Goal: Task Accomplishment & Management: Manage account settings

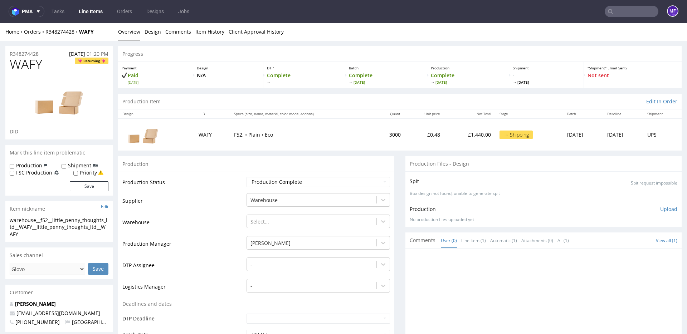
click at [90, 15] on link "Line Items" at bounding box center [90, 11] width 33 height 11
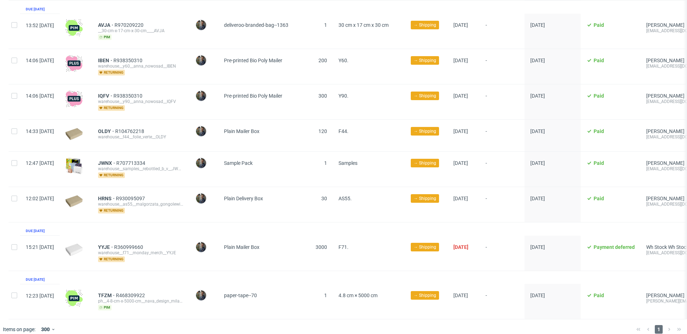
scroll to position [1079, 0]
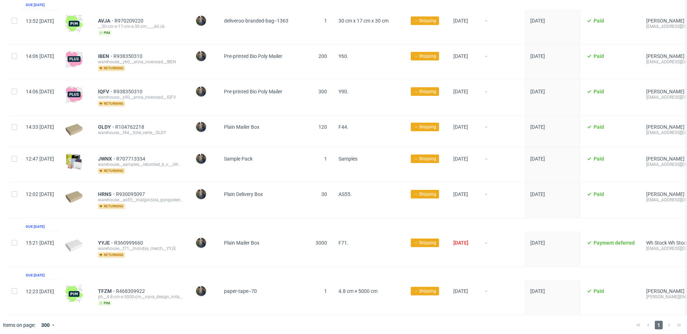
click at [663, 321] on div "1" at bounding box center [658, 325] width 51 height 9
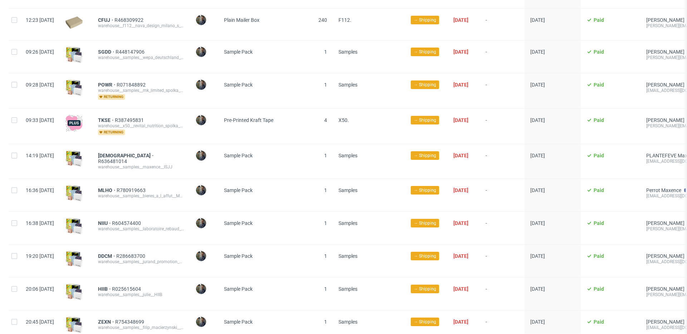
scroll to position [0, 0]
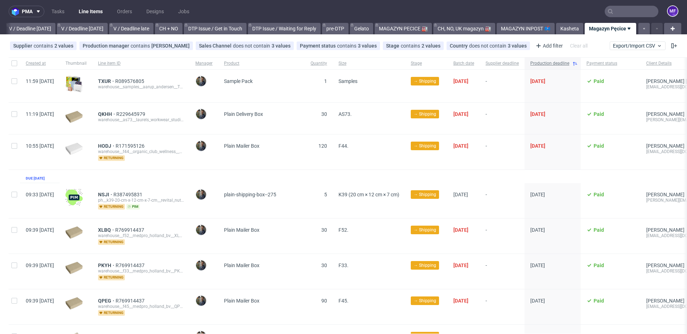
click at [578, 64] on icon at bounding box center [575, 64] width 6 height 6
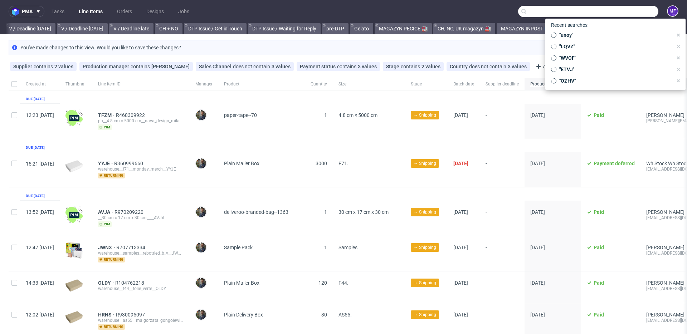
click at [622, 13] on input "text" at bounding box center [588, 11] width 140 height 11
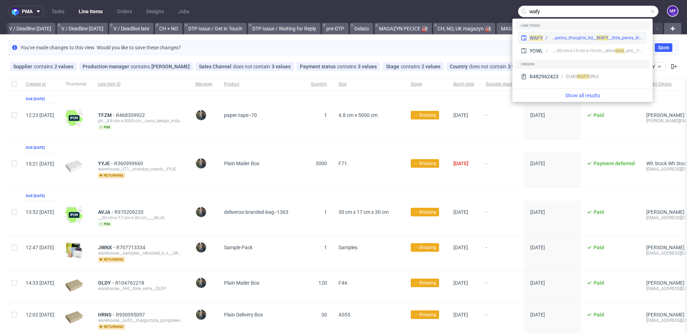
type input "wafy"
click at [579, 36] on div "warehouse__f52__little_penny_thoughts_ltd__ WA" at bounding box center [576, 38] width 53 height 6
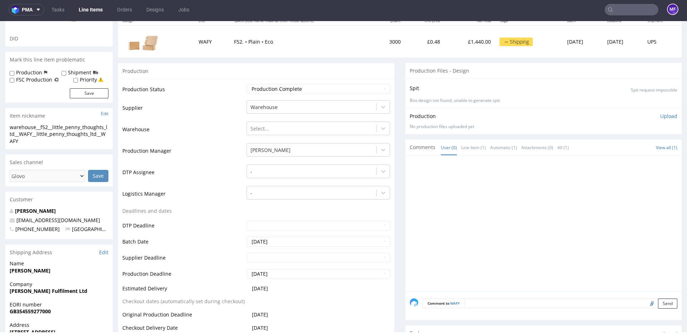
scroll to position [90, 0]
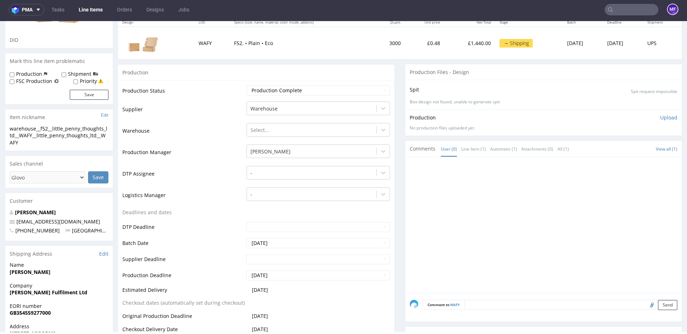
drag, startPoint x: 633, startPoint y: 306, endPoint x: 637, endPoint y: 306, distance: 3.9
click at [634, 306] on textarea at bounding box center [570, 305] width 213 height 10
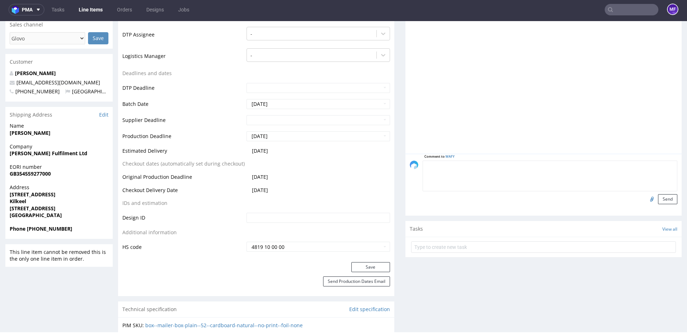
scroll to position [239, 0]
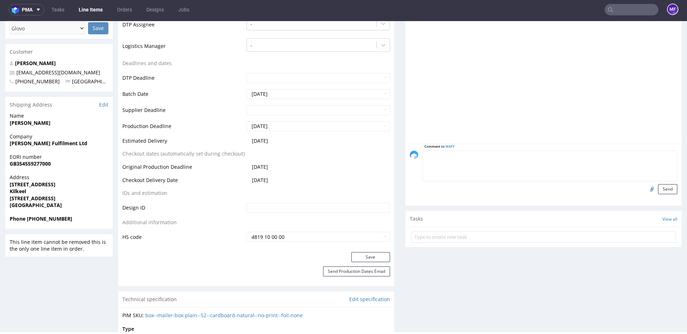
click at [646, 189] on input "file" at bounding box center [651, 188] width 10 height 9
type input "C:\fakepath\proforma-invoice-fp2025-10-50.pdf"
click at [664, 190] on button "Send" at bounding box center [667, 188] width 19 height 10
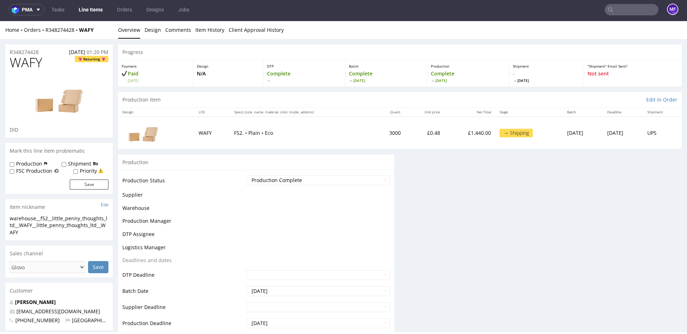
scroll to position [0, 0]
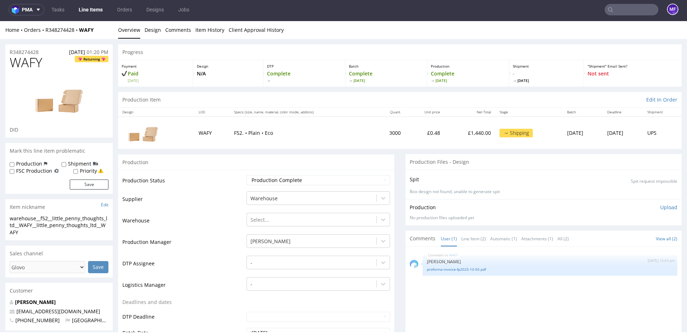
click at [379, 134] on td "3000" at bounding box center [389, 133] width 33 height 32
click at [88, 9] on link "Line Items" at bounding box center [90, 9] width 33 height 11
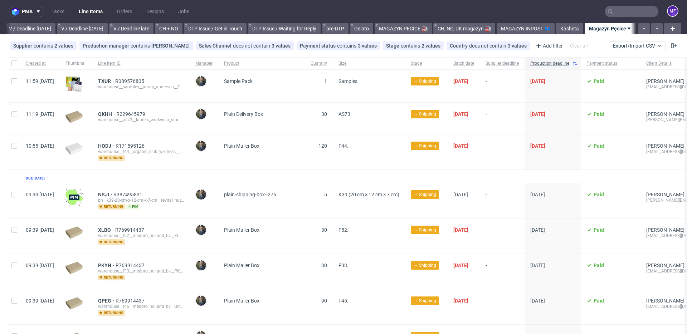
scroll to position [0, 904]
click at [577, 65] on use at bounding box center [575, 64] width 4 height 4
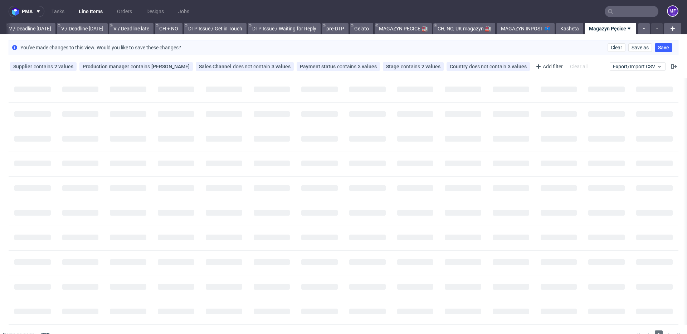
scroll to position [0, 904]
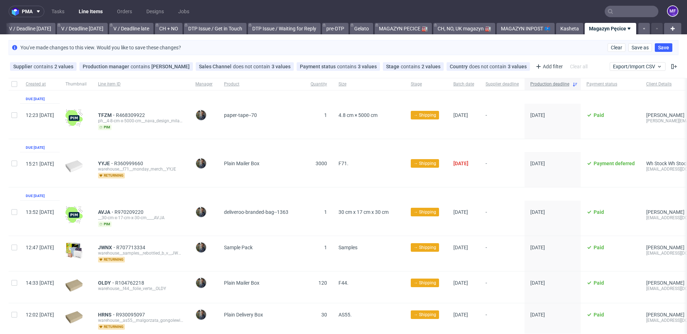
click at [578, 83] on icon at bounding box center [575, 85] width 6 height 6
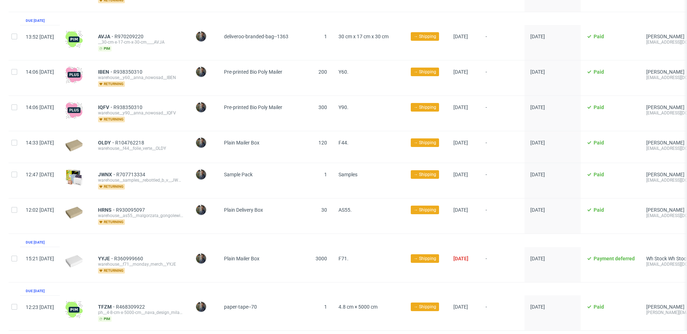
scroll to position [1079, 0]
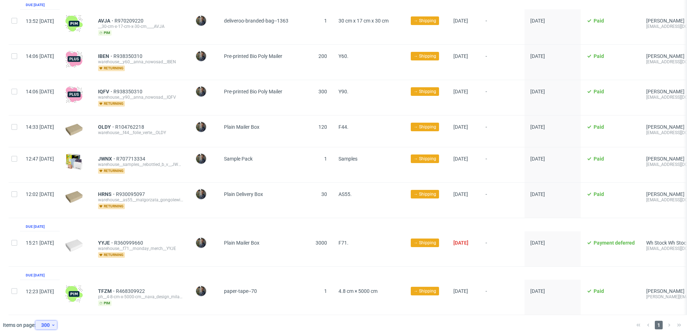
click at [50, 320] on div "300" at bounding box center [44, 325] width 13 height 10
click at [84, 321] on div at bounding box center [353, 325] width 553 height 20
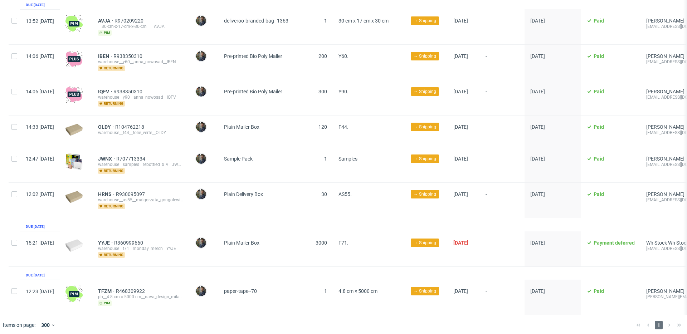
click at [395, 240] on span "F71." at bounding box center [369, 249] width 61 height 18
click at [392, 240] on span "F71." at bounding box center [369, 249] width 61 height 18
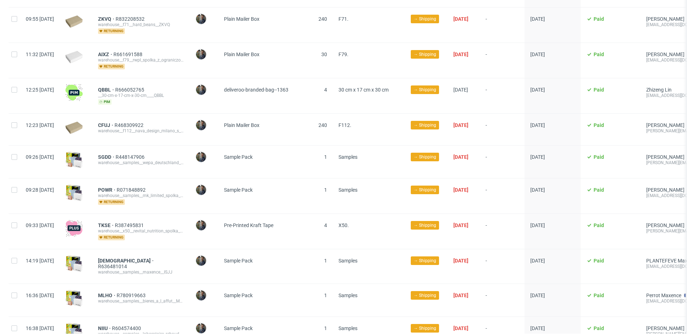
scroll to position [0, 0]
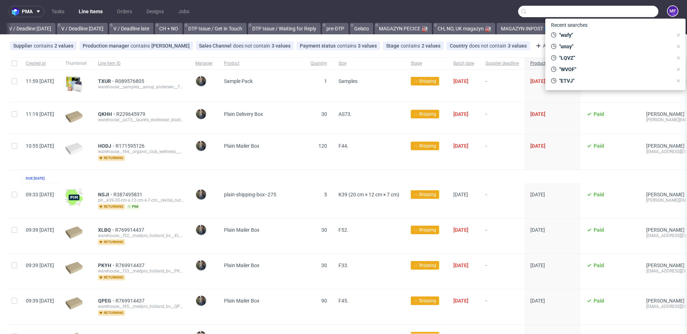
click at [617, 12] on input "text" at bounding box center [588, 11] width 140 height 11
click at [588, 32] on span ""wafy"" at bounding box center [614, 34] width 116 height 7
type input "wafy"
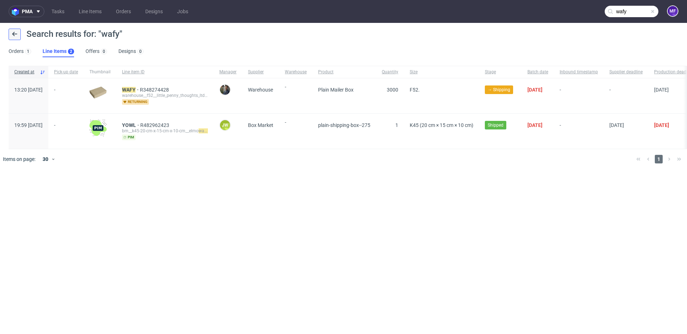
click at [14, 36] on icon at bounding box center [15, 34] width 6 height 6
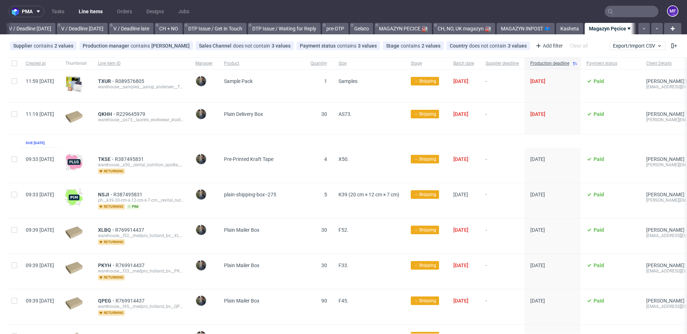
scroll to position [0, 904]
click at [533, 44] on div "Add filter" at bounding box center [548, 45] width 31 height 11
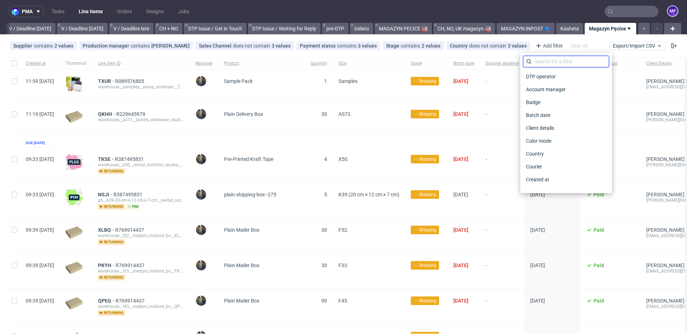
click at [541, 60] on input "text" at bounding box center [566, 61] width 86 height 11
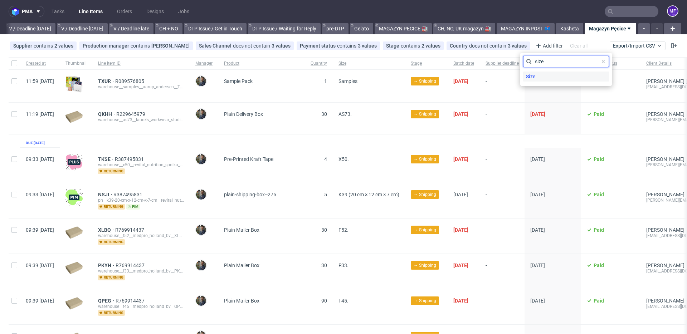
type input "size"
click at [547, 80] on div "Size" at bounding box center [566, 77] width 86 height 10
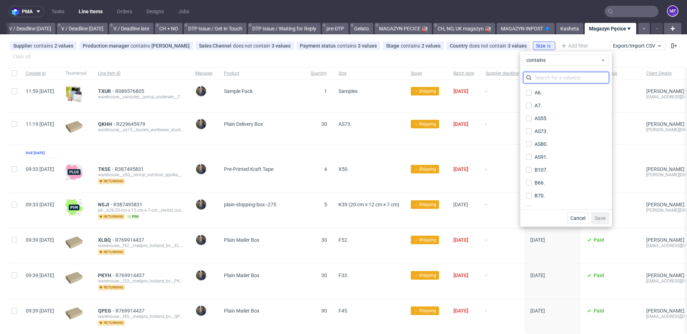
click at [547, 79] on input "text" at bounding box center [566, 77] width 86 height 11
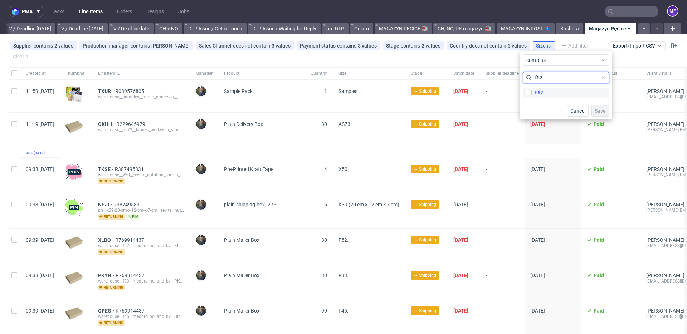
type input "f52"
click at [537, 93] on div "F52." at bounding box center [540, 92] width 10 height 7
click at [532, 93] on input "F52." at bounding box center [529, 93] width 6 height 6
checkbox input "true"
click at [595, 111] on span "Save" at bounding box center [600, 110] width 11 height 5
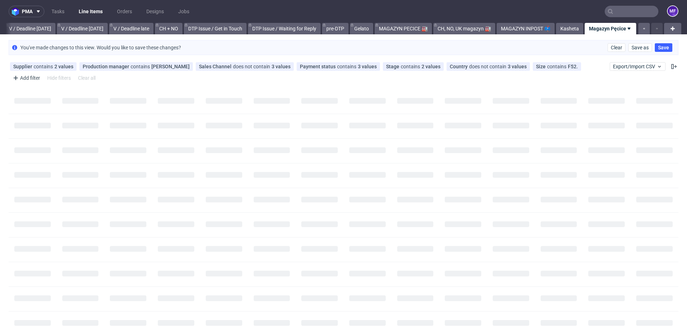
scroll to position [0, 899]
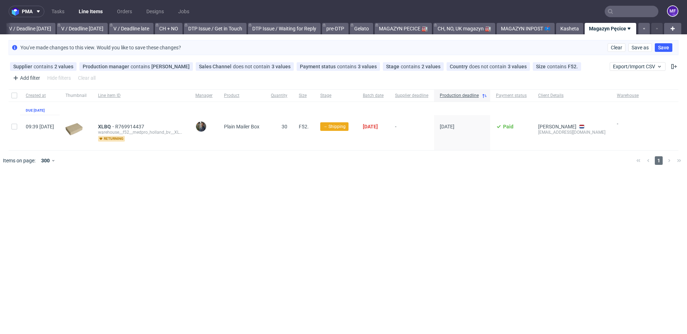
click at [382, 168] on div at bounding box center [353, 161] width 553 height 20
click at [522, 67] on use at bounding box center [523, 66] width 3 height 3
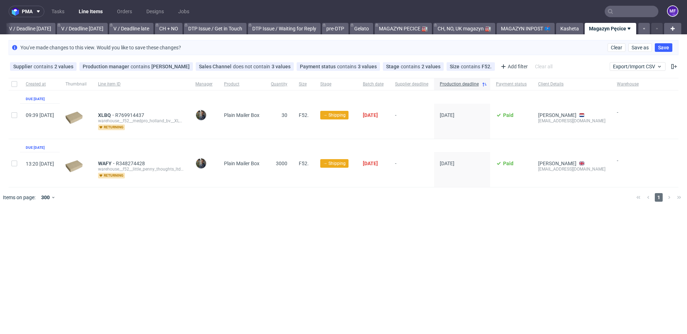
drag, startPoint x: 339, startPoint y: 205, endPoint x: 313, endPoint y: 174, distance: 40.7
click at [337, 203] on div at bounding box center [353, 198] width 553 height 20
click at [287, 162] on span "3000" at bounding box center [281, 164] width 11 height 6
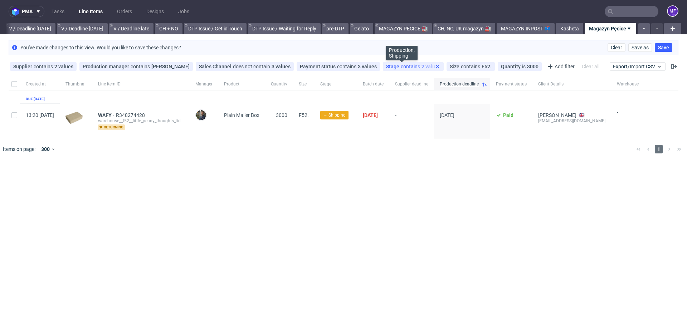
click at [435, 66] on icon at bounding box center [438, 67] width 6 height 6
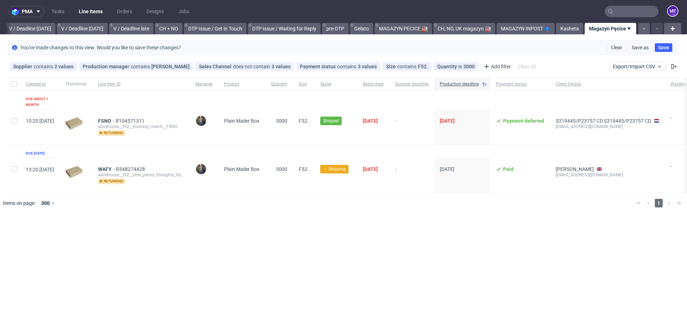
click at [346, 236] on div "pma Tasks Line Items Orders Designs Jobs MF All DTP Late Shipped Shipments DTP …" at bounding box center [343, 167] width 687 height 334
click at [295, 205] on div at bounding box center [353, 203] width 553 height 20
click at [294, 147] on div "Created at Thumbnail Line item ID Manager Product Quantity Size Stage Batch dat…" at bounding box center [359, 135] width 701 height 115
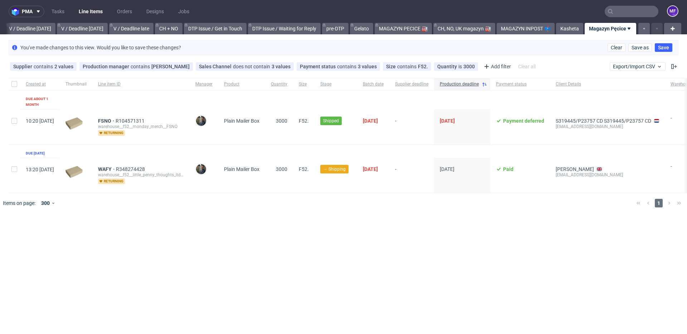
click at [291, 147] on div "Created at Thumbnail Line item ID Manager Product Quantity Size Stage Batch dat…" at bounding box center [359, 135] width 701 height 115
click at [168, 109] on div "FSNO R104571311 warehouse__f52__monday_merch__FSNO returning" at bounding box center [140, 126] width 97 height 35
click at [57, 12] on link "Tasks" at bounding box center [57, 11] width 21 height 11
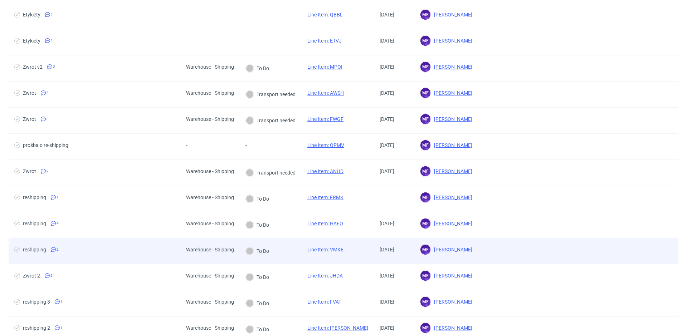
scroll to position [119, 0]
click at [292, 253] on div "To Do" at bounding box center [271, 251] width 62 height 26
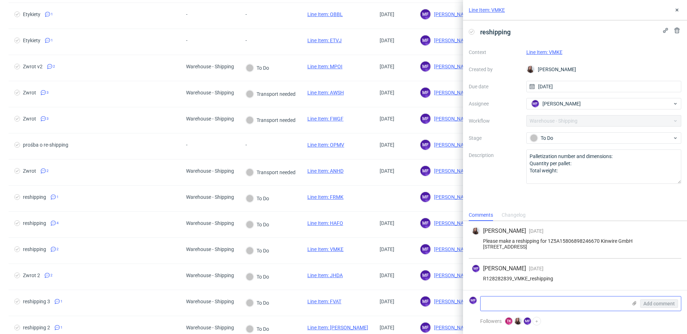
click at [530, 300] on textarea at bounding box center [554, 304] width 147 height 14
paste textarea "1Z5A15806892036863"
type textarea "1Z5A15806892036863"
click at [647, 300] on button "Add comment" at bounding box center [659, 304] width 38 height 9
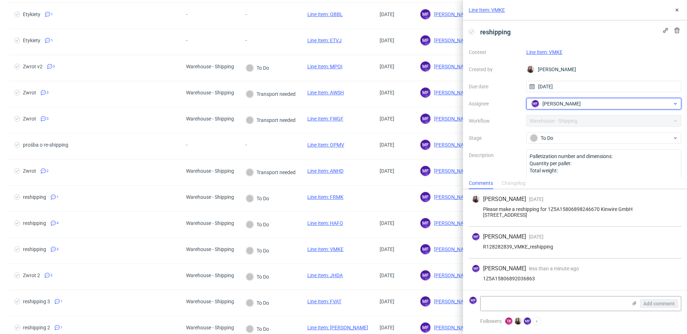
click at [564, 104] on span "Michał Fedorowicz" at bounding box center [561, 103] width 38 height 7
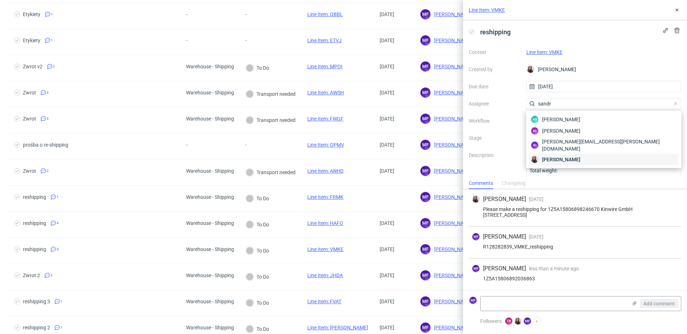
type input "sandr"
click at [569, 156] on span "Sandra Beśka" at bounding box center [561, 159] width 38 height 7
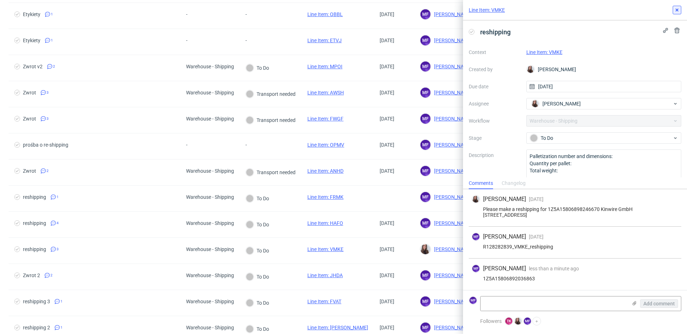
click at [677, 10] on use at bounding box center [677, 10] width 3 height 3
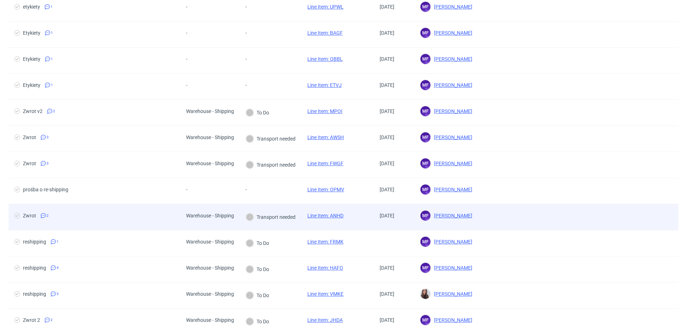
scroll to position [73, 0]
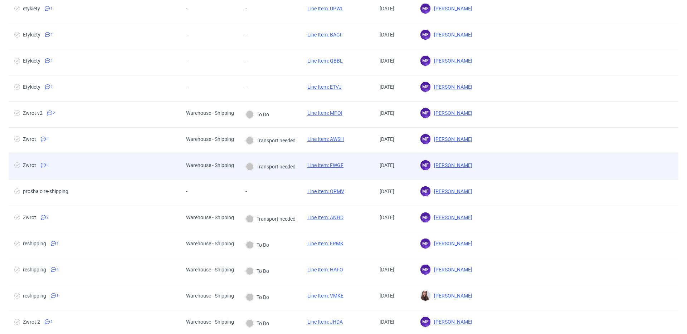
click at [303, 171] on div "Line Item: FWGF" at bounding box center [326, 167] width 48 height 26
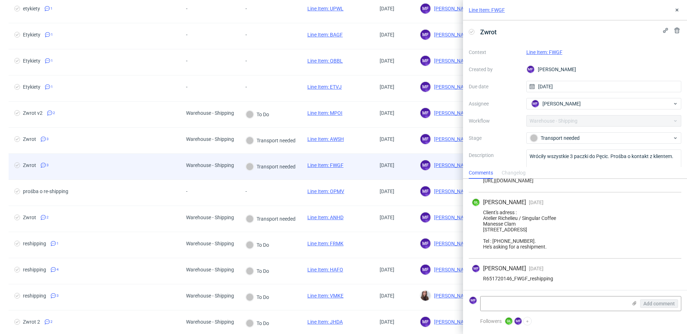
scroll to position [24, 0]
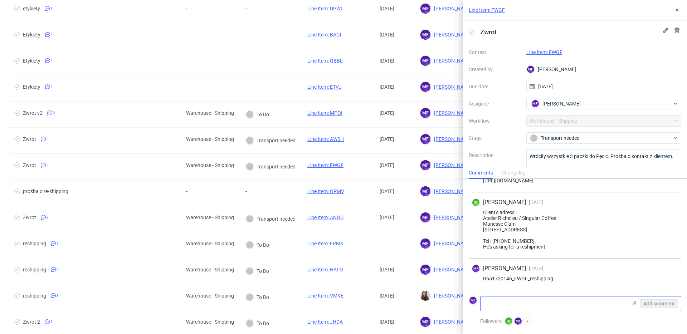
click at [521, 299] on textarea at bounding box center [554, 304] width 147 height 14
paste textarea "1Z5A15806891482436 1Z5A15806890585649 1Z5A15806891338459"
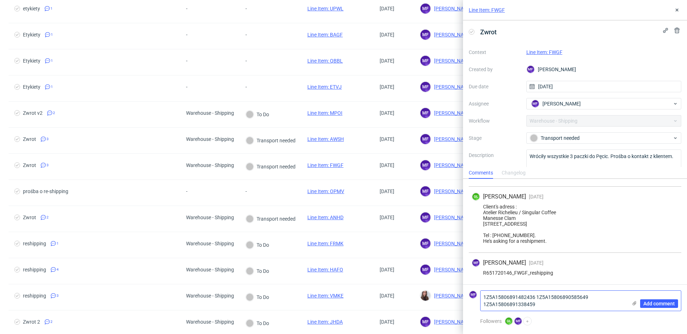
scroll to position [0, 0]
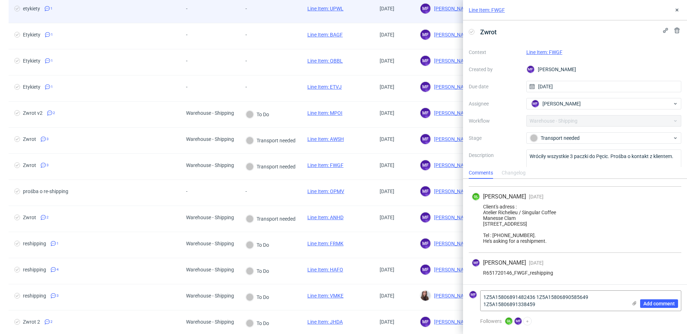
type textarea "1Z5A15806891482436 1Z5A15806890585649 1Z5A15806891338459"
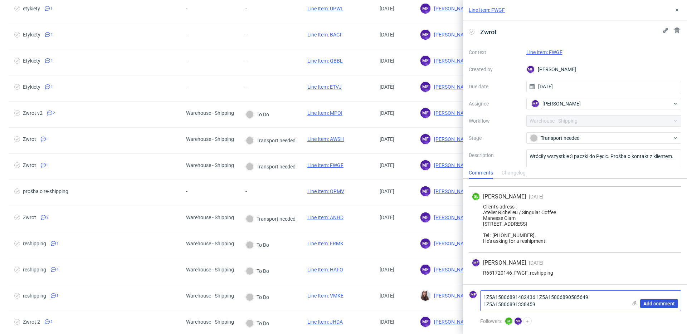
click at [649, 305] on span "Add comment" at bounding box center [658, 303] width 31 height 5
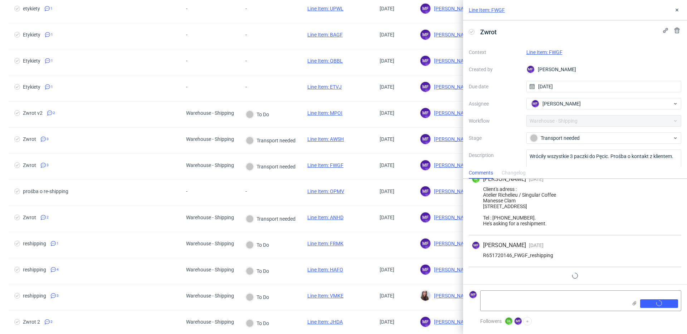
scroll to position [56, 0]
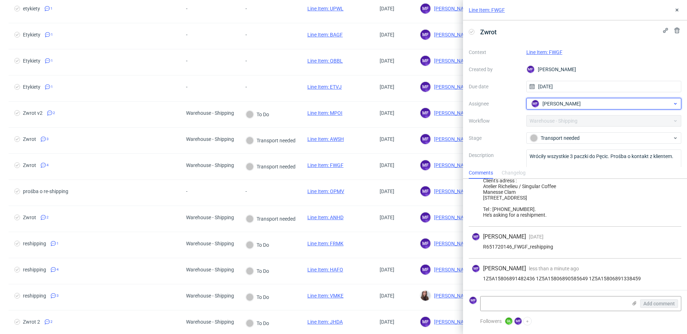
click at [562, 104] on span "Michał Fedorowicz" at bounding box center [561, 103] width 38 height 7
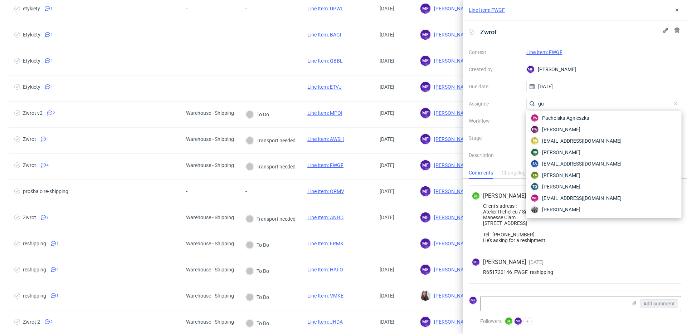
scroll to position [0, 0]
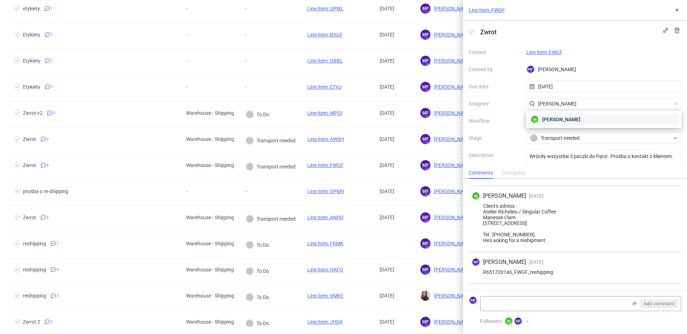
type input "guill"
click at [558, 123] on div "GL Guillaume Leroux" at bounding box center [604, 119] width 150 height 11
click at [678, 10] on icon at bounding box center [677, 10] width 6 height 6
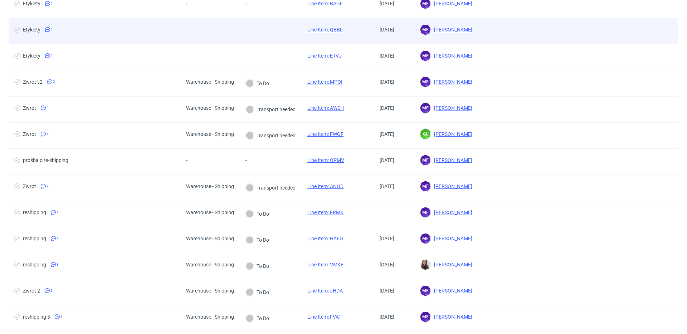
scroll to position [104, 0]
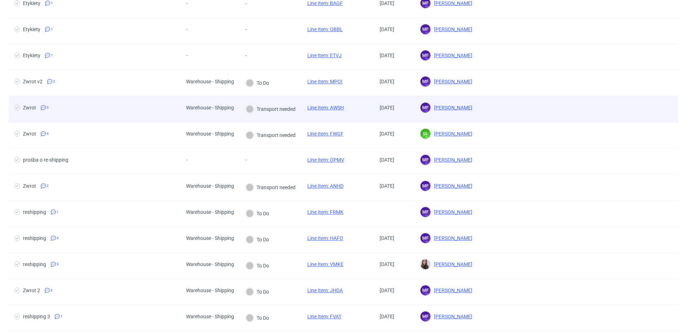
click at [295, 114] on div "Transport needed" at bounding box center [271, 109] width 62 height 26
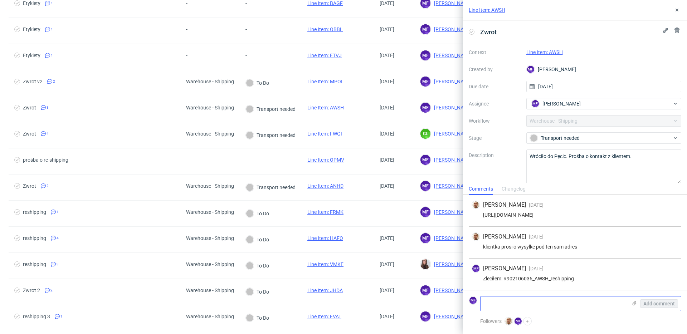
click at [525, 303] on textarea at bounding box center [554, 304] width 147 height 14
paste textarea "1Z5A15806898079913"
type textarea "1Z5A15806898079913"
click at [586, 276] on div "Zleciłem: R902106036_AWSH_reshipping" at bounding box center [575, 279] width 207 height 6
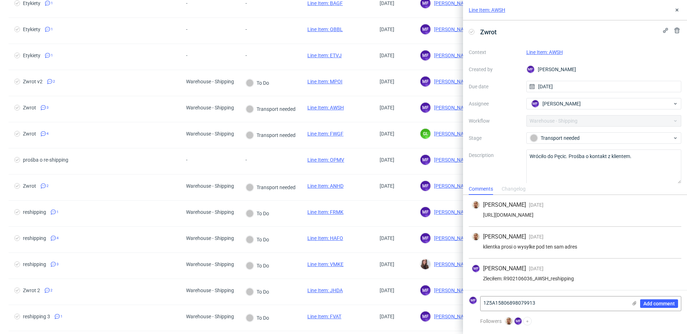
click at [593, 276] on div "Zleciłem: R902106036_AWSH_reshipping" at bounding box center [575, 279] width 207 height 6
click at [595, 277] on div "Zleciłem: R902106036_AWSH_reshipping" at bounding box center [575, 279] width 207 height 6
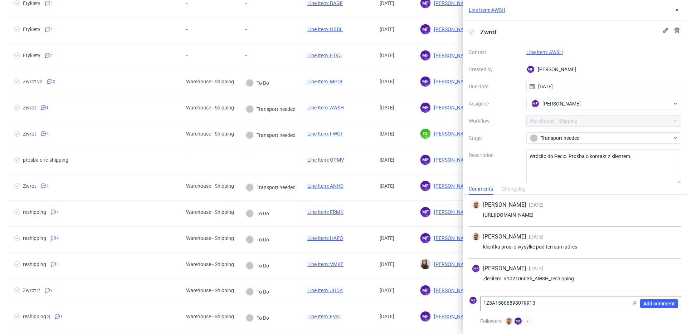
click at [595, 277] on div "Zleciłem: R902106036_AWSH_reshipping" at bounding box center [575, 279] width 207 height 6
click at [654, 303] on span "Add comment" at bounding box center [658, 303] width 31 height 5
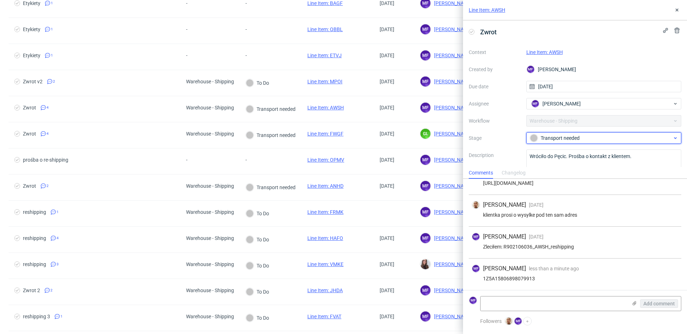
click at [559, 135] on div "Transport needed" at bounding box center [601, 138] width 142 height 8
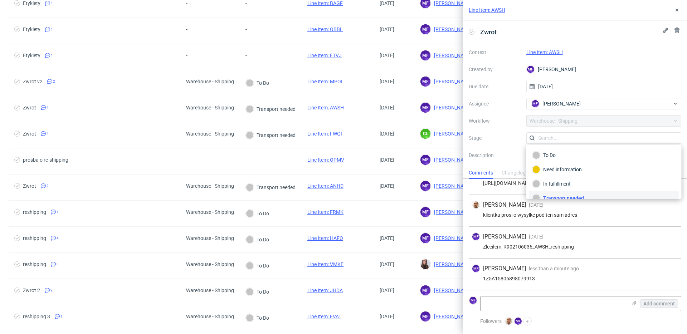
scroll to position [6, 0]
click at [504, 128] on div "Context Line Item: AWSH Created by MF Michał Fedorowicz Due date 30/09/2025 Ass…" at bounding box center [575, 115] width 213 height 137
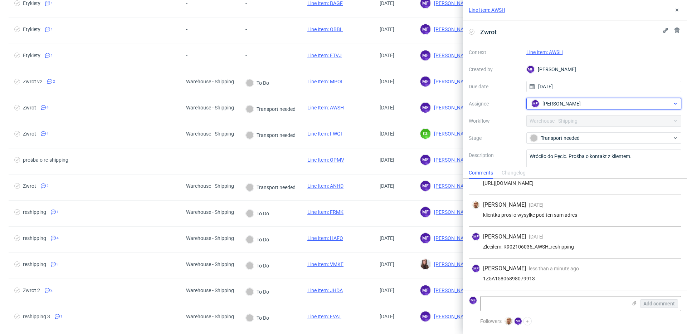
click at [558, 102] on span "Michał Fedorowicz" at bounding box center [561, 103] width 38 height 7
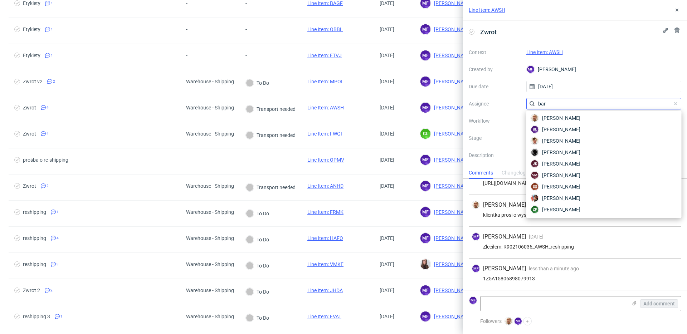
scroll to position [0, 0]
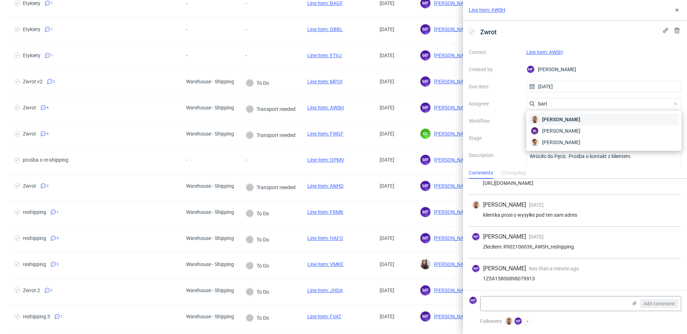
type input "bart"
click at [559, 117] on span "Bartłomiej Leśniczuk" at bounding box center [561, 119] width 38 height 7
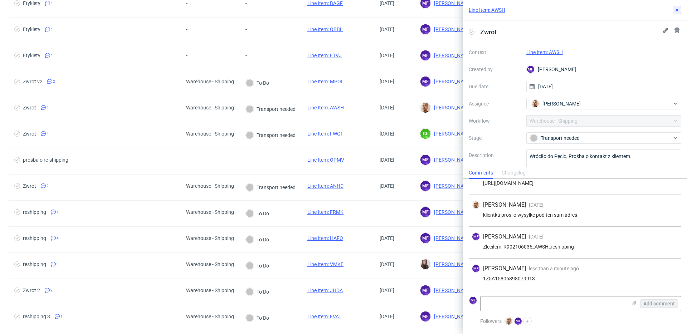
click at [675, 7] on button at bounding box center [677, 10] width 9 height 9
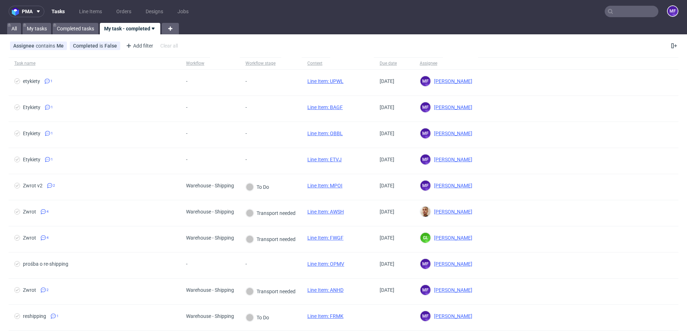
click at [629, 12] on input "text" at bounding box center [632, 11] width 54 height 11
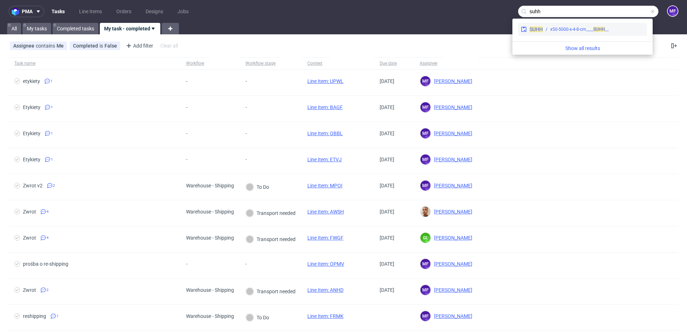
type input "suhh"
click at [576, 30] on div "__x50-5000-x-4-8-cm____ SUHH" at bounding box center [579, 29] width 58 height 6
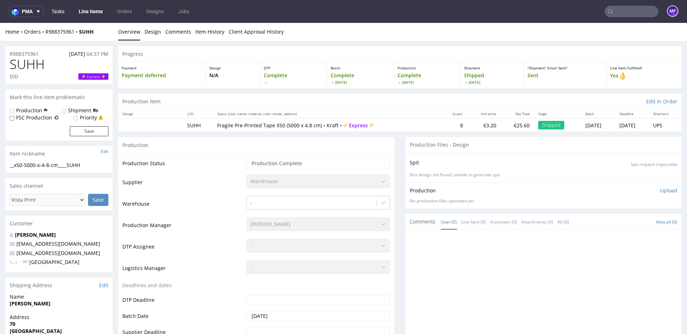
click at [53, 12] on link "Tasks" at bounding box center [57, 11] width 21 height 11
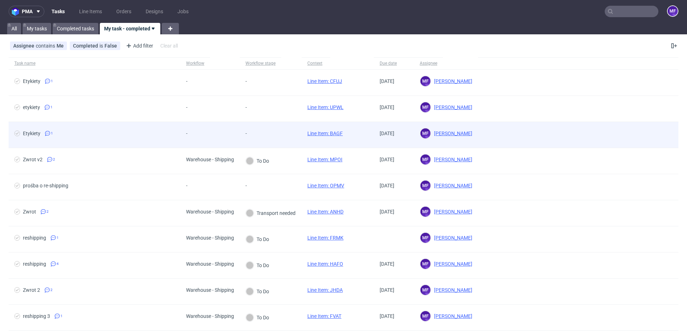
click at [266, 140] on div "-" at bounding box center [254, 135] width 29 height 26
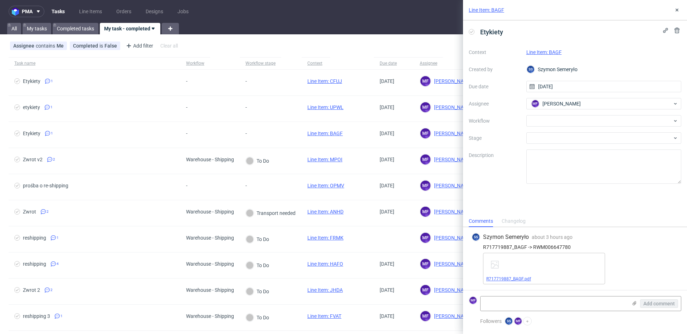
click at [519, 279] on link "R717719887_BAGF.pdf" at bounding box center [508, 279] width 45 height 5
click at [545, 51] on link "Line Item: BAGF" at bounding box center [543, 52] width 35 height 6
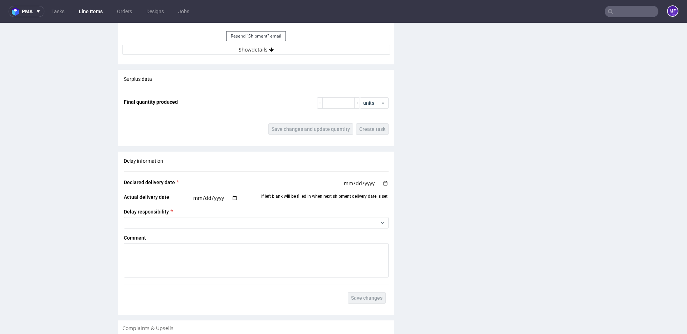
scroll to position [851, 0]
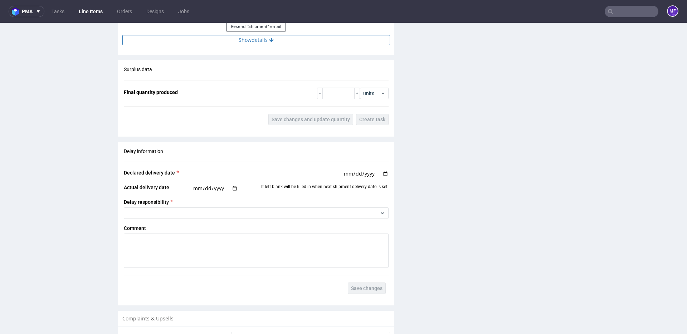
click at [244, 43] on button "Show details" at bounding box center [256, 40] width 268 height 10
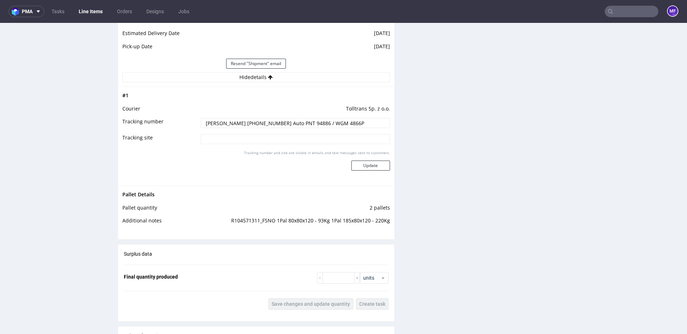
scroll to position [812, 0]
click at [368, 227] on td "R104571311_FSNO 1Pal 80x80x120 - 93Kg 1Pal 185x80x120 - 220Kg" at bounding box center [293, 224] width 194 height 13
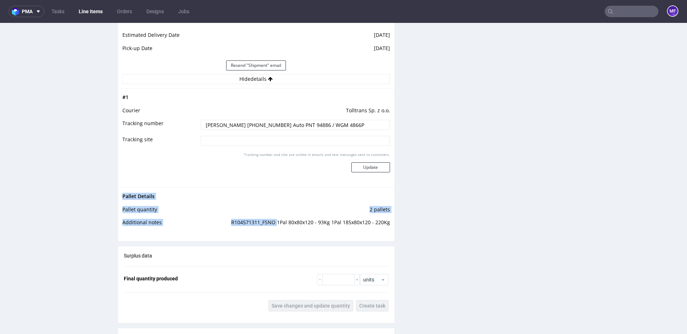
drag, startPoint x: 388, startPoint y: 225, endPoint x: 273, endPoint y: 224, distance: 114.2
click at [273, 224] on div "Pallet Details Pallet quantity 2 pallets Additional notes R104571311_FSNO 1Pal …" at bounding box center [256, 212] width 276 height 48
copy tbody "Pallet Details Pallet quantity 2 pallets Additional notes R104571311_FSNO"
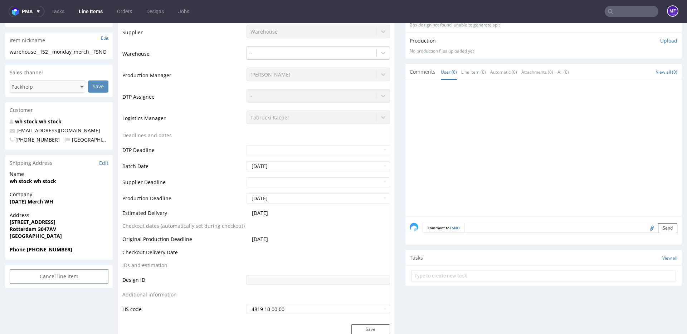
scroll to position [0, 0]
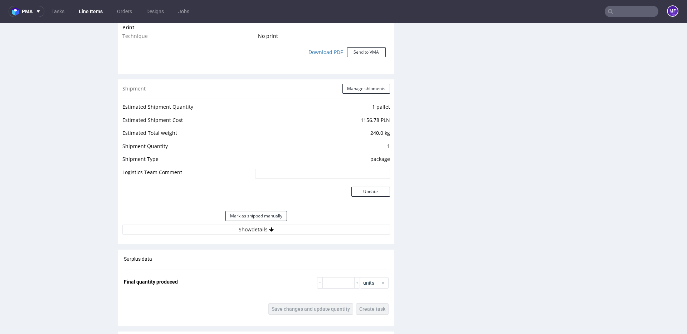
scroll to position [618, 0]
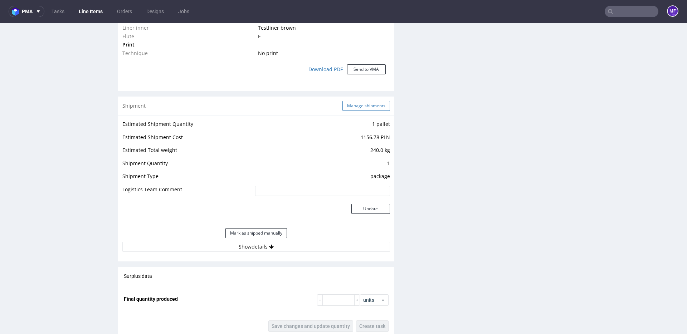
click at [363, 107] on button "Manage shipments" at bounding box center [366, 106] width 48 height 10
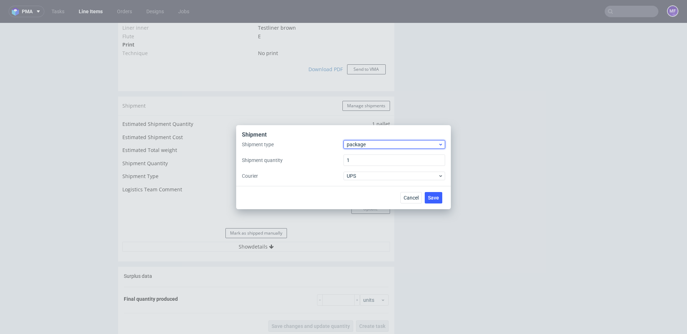
click at [362, 144] on span "package" at bounding box center [392, 144] width 91 height 7
click at [360, 156] on div "pallet" at bounding box center [394, 159] width 96 height 13
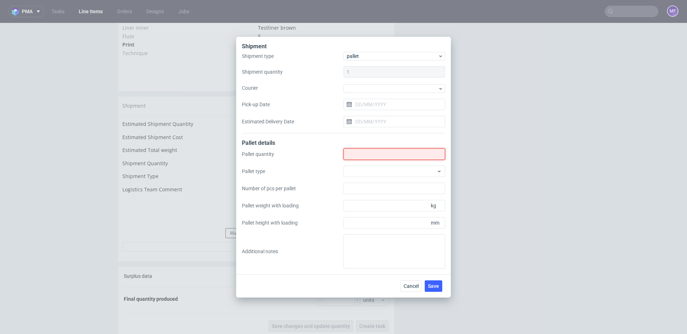
click at [362, 157] on input "Shipment type" at bounding box center [395, 153] width 102 height 11
type input "2"
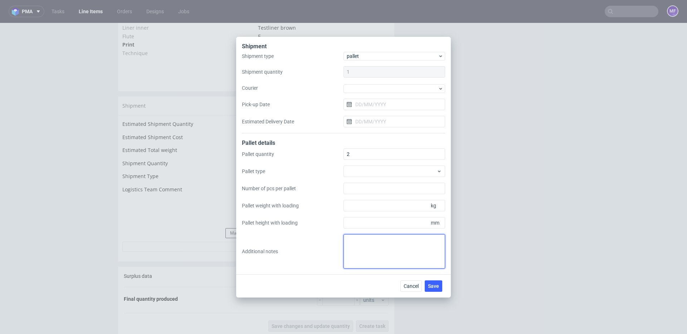
click at [375, 239] on textarea at bounding box center [395, 251] width 102 height 34
paste textarea "1Pal 80x80x120 - 93Kg 1Pal 185x80x120 - 220Kg"
click at [401, 243] on textarea "1Pal 80x80x120 - 93Kg 1Pal 185x80x120 - 220Kg" at bounding box center [395, 251] width 102 height 34
click at [347, 242] on textarea "1Pal 80x80x120 - 93Kg 1Pal 185x80x120 - 220Kg" at bounding box center [395, 251] width 102 height 34
type textarea "stand by: 1Pal 80x80x120 - 93Kg 1Pal 185x80x120 - 220Kg"
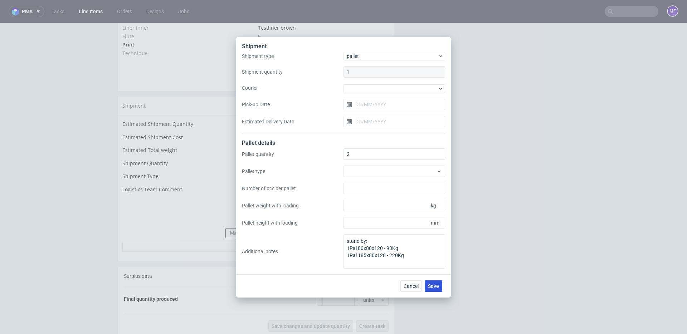
click at [430, 286] on span "Save" at bounding box center [433, 286] width 11 height 5
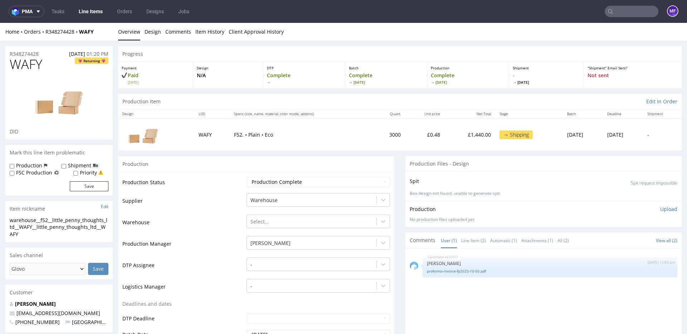
click at [617, 11] on input "text" at bounding box center [632, 11] width 54 height 11
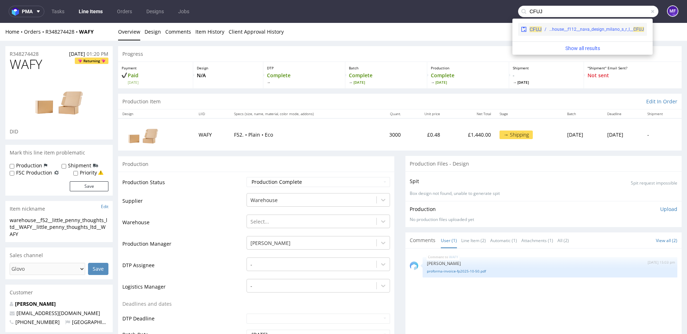
type input "CFUJ"
click at [559, 25] on div "CFUJ warehouse__f112__nava_design_milano_s_r_l__ CFUJ" at bounding box center [582, 29] width 129 height 13
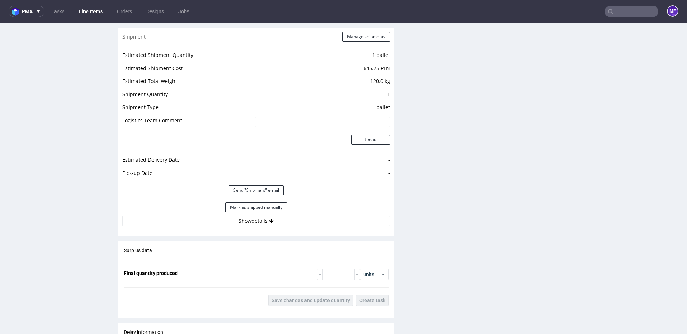
scroll to position [684, 0]
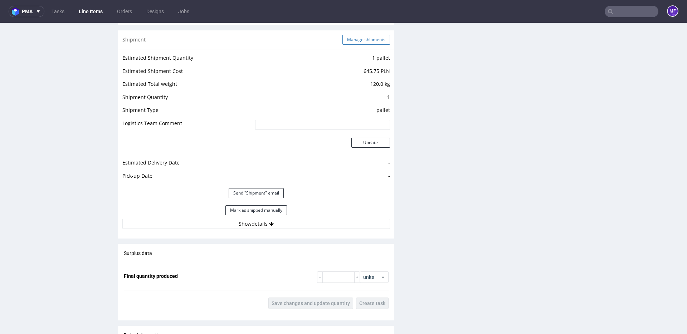
click at [352, 37] on button "Manage shipments" at bounding box center [366, 40] width 48 height 10
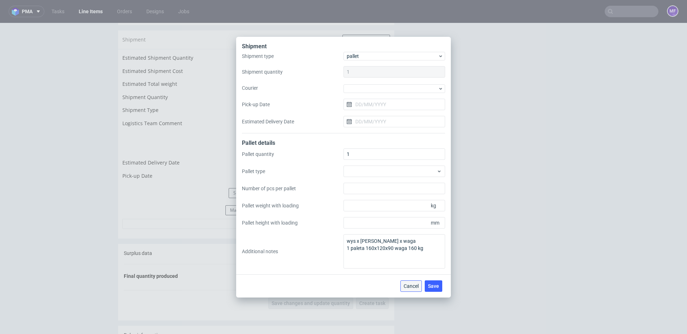
click at [411, 287] on span "Cancel" at bounding box center [411, 286] width 15 height 5
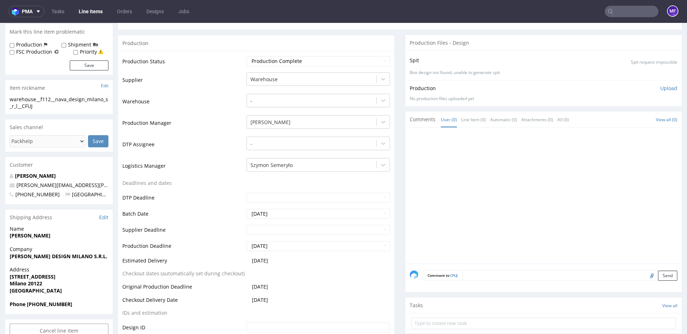
scroll to position [0, 0]
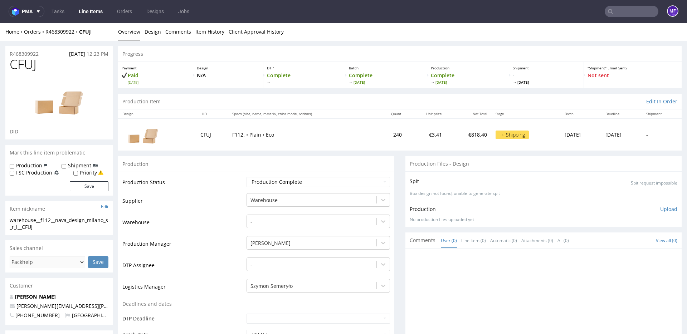
click at [615, 14] on input "text" at bounding box center [632, 11] width 54 height 11
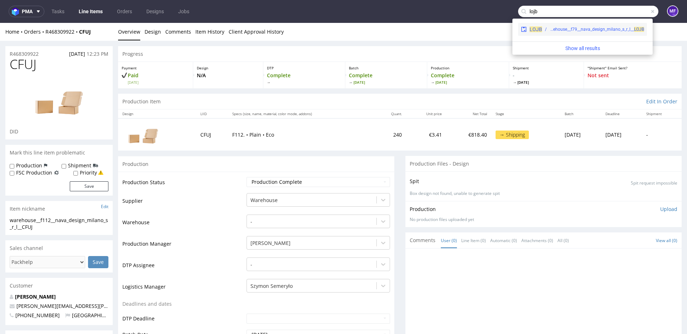
type input "lojb"
click at [568, 27] on div "warehouse__f79__nava_design_milano_s_r_l__ LOJB" at bounding box center [597, 29] width 94 height 6
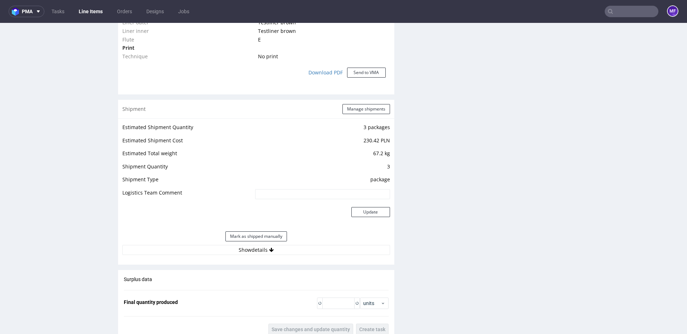
scroll to position [635, 0]
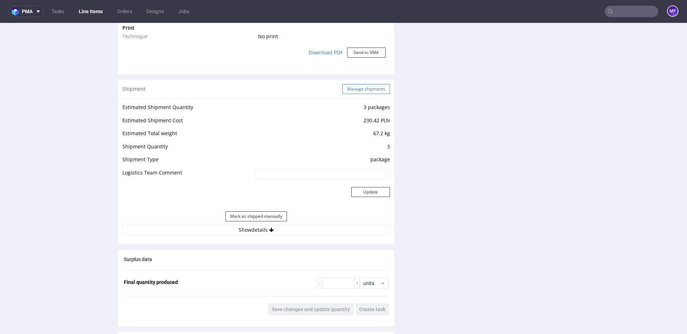
click at [345, 86] on button "Manage shipments" at bounding box center [366, 89] width 48 height 10
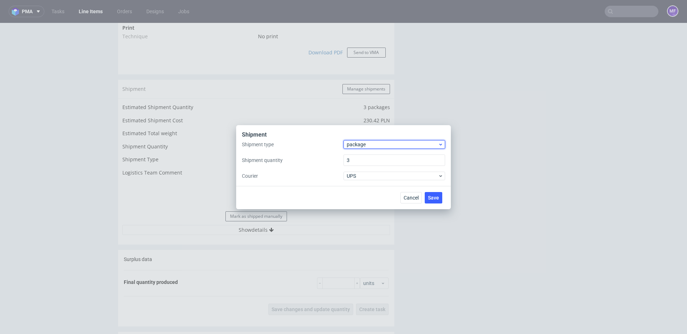
click at [365, 147] on span "package" at bounding box center [392, 144] width 91 height 7
click at [362, 159] on div "pallet" at bounding box center [394, 159] width 96 height 13
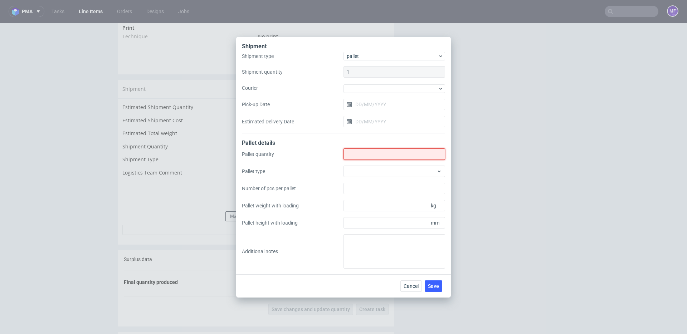
click at [363, 157] on input "Shipment type" at bounding box center [395, 153] width 102 height 11
type input "2"
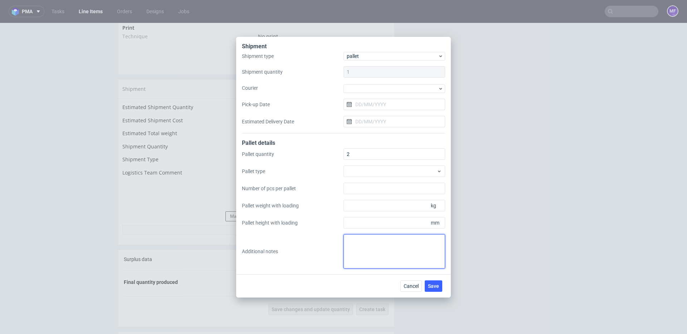
click at [359, 245] on textarea at bounding box center [395, 251] width 102 height 34
click at [356, 247] on textarea "2 palety na 4 LI:" at bounding box center [395, 251] width 102 height 34
paste textarea "R468309922_TFZM R468309922_LOJB R468309922_DZVM R468309922_CFUJ"
drag, startPoint x: 370, startPoint y: 240, endPoint x: 334, endPoint y: 241, distance: 36.5
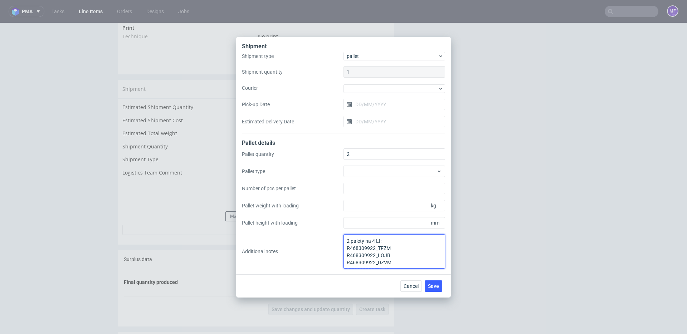
click at [334, 241] on div "Pallet quantity 2 Pallet type Number of pcs per pallet Pallet weight with loadi…" at bounding box center [343, 208] width 203 height 120
click at [354, 242] on textarea ": R468309922_TFZM R468309922_LOJB R468309922_DZVM R468309922_CFUJ" at bounding box center [395, 251] width 102 height 34
click at [347, 246] on textarea "R468309922_TFZM R468309922_LOJB R468309922_DZVM R468309922_CFUJ" at bounding box center [395, 251] width 102 height 34
click at [347, 248] on textarea "R468309922_TFZM R468309922_LOJB R468309922_DZVM R468309922_CFUJ" at bounding box center [395, 251] width 102 height 34
click at [348, 249] on textarea "R468309922_TFZM+R468309922_LOJB R468309922_DZVM R468309922_CFUJ" at bounding box center [395, 251] width 102 height 34
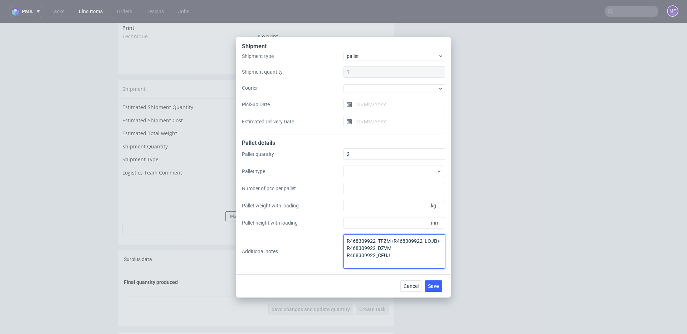
click at [346, 255] on textarea "R468309922_TFZM+R468309922_LOJB+R468309922_DZVM R468309922_CFUJ" at bounding box center [395, 251] width 102 height 34
click at [437, 248] on textarea "R468309922_TFZM+R468309922_LOJB+R468309922_DZVM+R468309922_CFUJ" at bounding box center [395, 251] width 102 height 34
click at [355, 262] on textarea "R468309922_TFZM+R468309922_LOJB+R468309922_DZVM+R468309922_CFUJ: 2 plaety:" at bounding box center [395, 251] width 102 height 34
paste textarea "1Pal 165x100x120 - 140Kg 1Pal 138x80x120 - 114Kg"
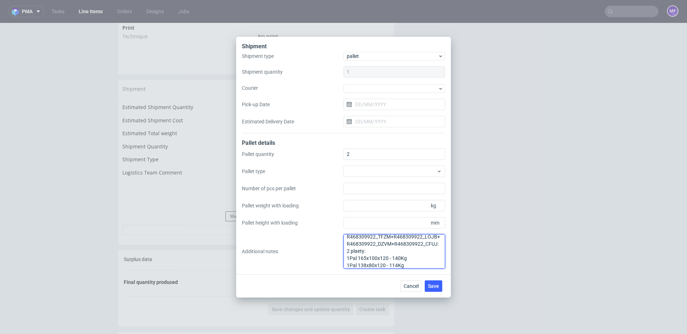
click at [357, 252] on textarea "R468309922_TFZM+R468309922_LOJB+R468309922_DZVM+R468309922_CFUJ: 2 plaety: 1Pal…" at bounding box center [395, 251] width 102 height 34
click at [378, 251] on textarea "R468309922_TFZM+R468309922_LOJB+R468309922_DZVM+R468309922_CFUJ: 2 palety: 1Pal…" at bounding box center [395, 251] width 102 height 34
type textarea "R468309922_TFZM+R468309922_LOJB+R468309922_DZVM+R468309922_CFUJ: 2 palety: wys …"
click at [433, 284] on span "Save" at bounding box center [433, 286] width 11 height 5
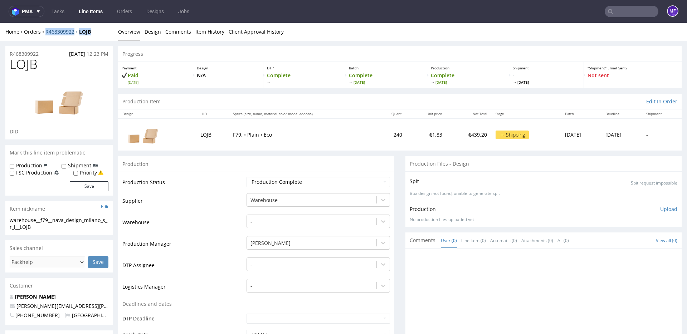
drag, startPoint x: 98, startPoint y: 31, endPoint x: 46, endPoint y: 33, distance: 52.6
click at [46, 33] on div "Home Orders R468309922 LOJB" at bounding box center [58, 31] width 107 height 7
copy div "R468309922 LOJB"
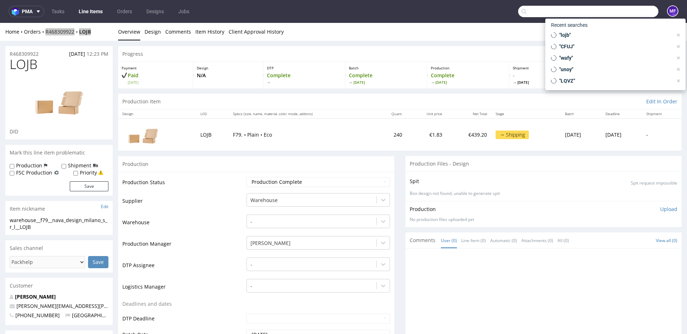
click at [613, 16] on input "text" at bounding box center [588, 11] width 140 height 11
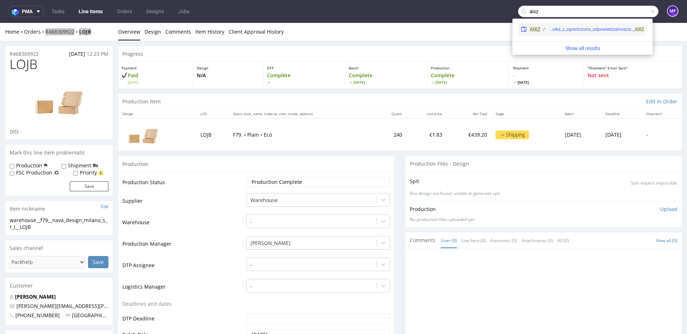
type input "aixz"
click at [620, 28] on div "warehouse__f79__rwpl_spolka_z_ograniczona_odpowiedzialnoscia__ AIXZ" at bounding box center [596, 29] width 96 height 6
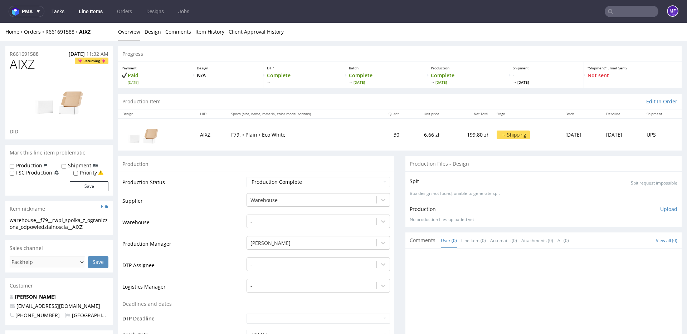
click at [62, 11] on link "Tasks" at bounding box center [57, 11] width 21 height 11
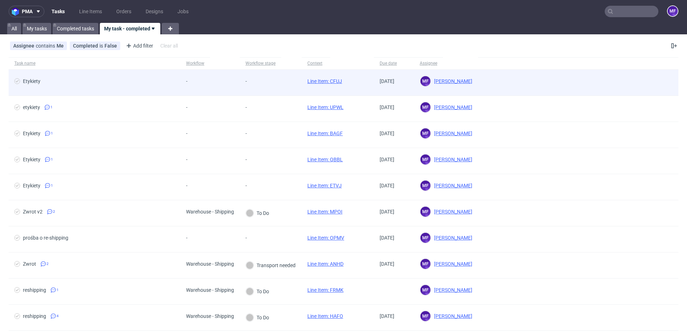
click at [237, 86] on div "-" at bounding box center [209, 83] width 59 height 26
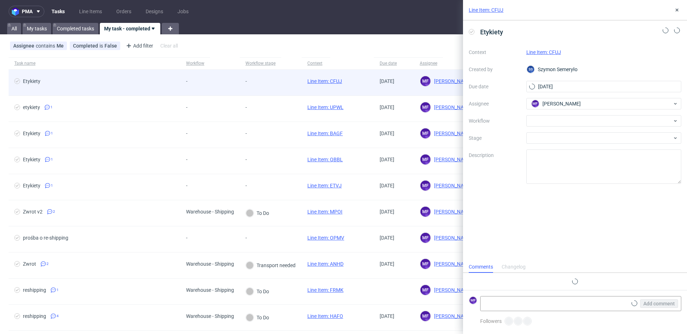
scroll to position [6, 0]
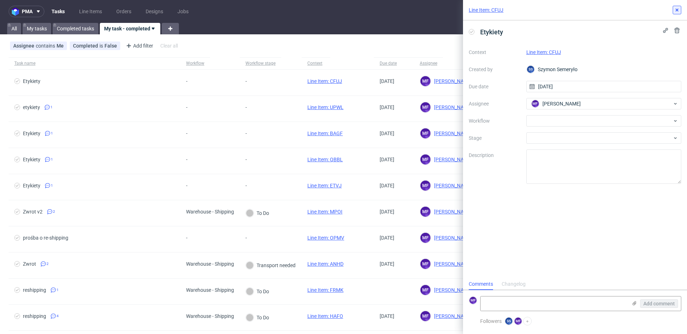
click at [676, 11] on icon at bounding box center [677, 10] width 6 height 6
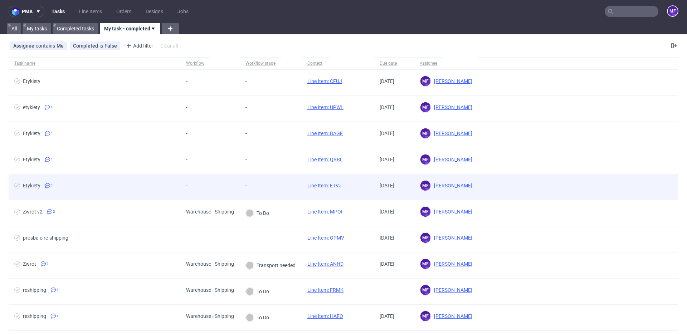
click at [259, 181] on div "-" at bounding box center [254, 187] width 29 height 26
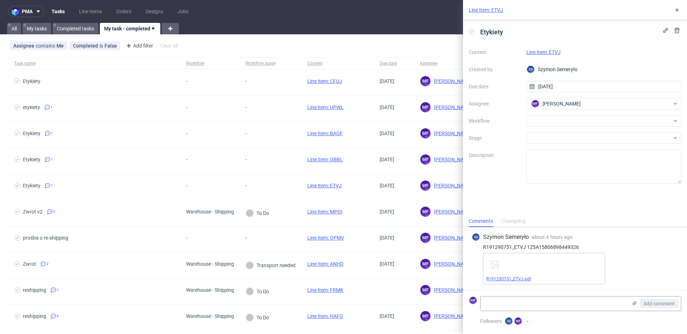
click at [516, 280] on link "R191290751_ETVJ.pdf" at bounding box center [508, 279] width 45 height 5
click at [562, 120] on div at bounding box center [603, 120] width 155 height 11
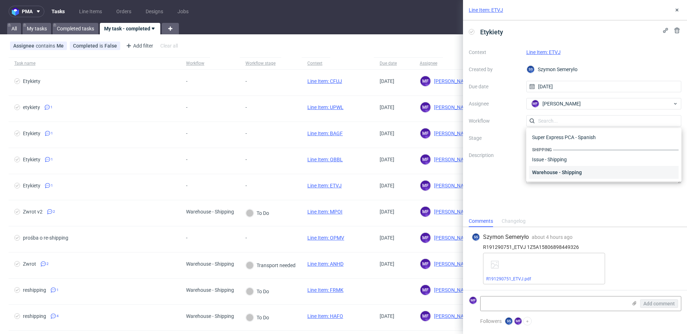
click at [566, 168] on div "Warehouse - Shipping" at bounding box center [604, 172] width 150 height 13
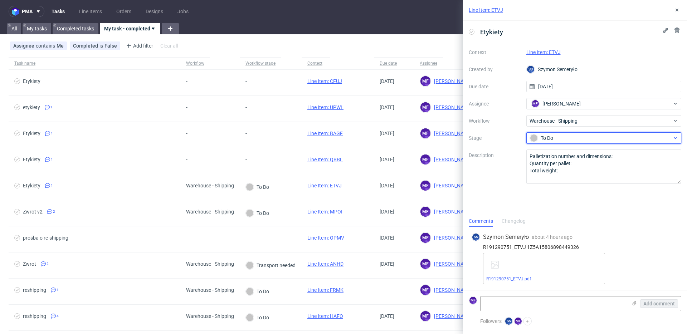
click at [556, 138] on div "To Do" at bounding box center [601, 138] width 142 height 8
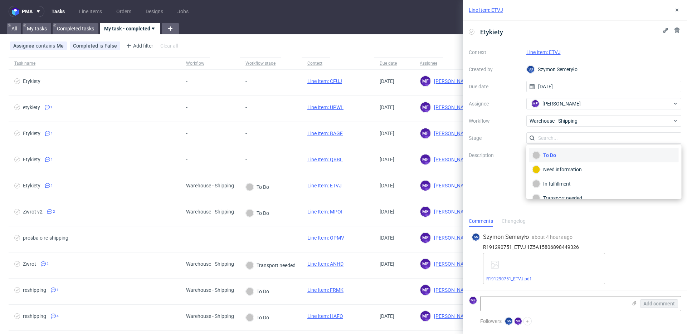
scroll to position [38, 0]
click at [564, 188] on div "Completed" at bounding box center [603, 189] width 143 height 8
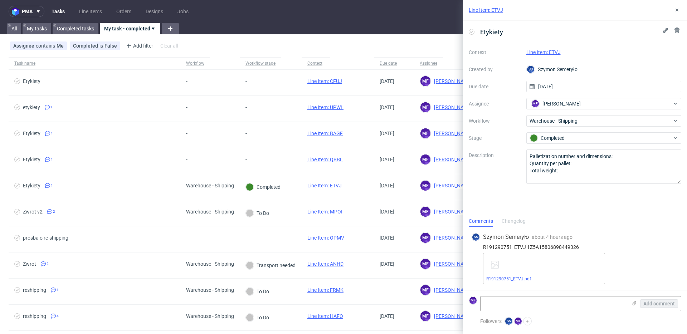
click at [572, 199] on div "Etykiety Context Line Item: ETVJ Created by SS Szymon Semeryło Due date 09/10/2…" at bounding box center [575, 117] width 224 height 195
click at [541, 54] on link "Line Item: ETVJ" at bounding box center [543, 52] width 34 height 6
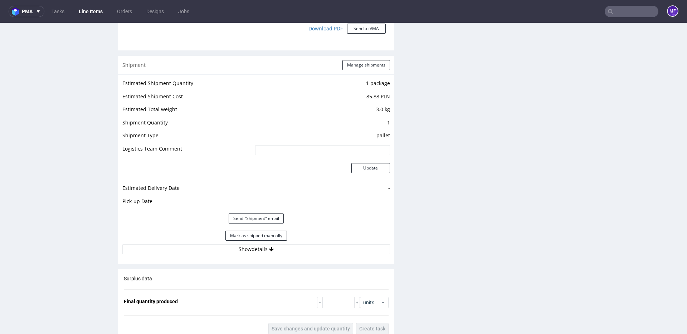
scroll to position [665, 0]
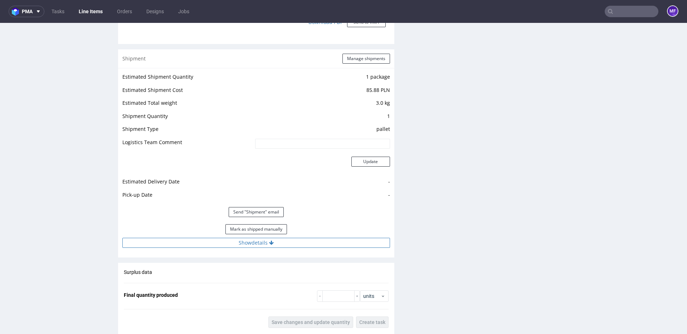
click at [262, 238] on button "Show details" at bounding box center [256, 243] width 268 height 10
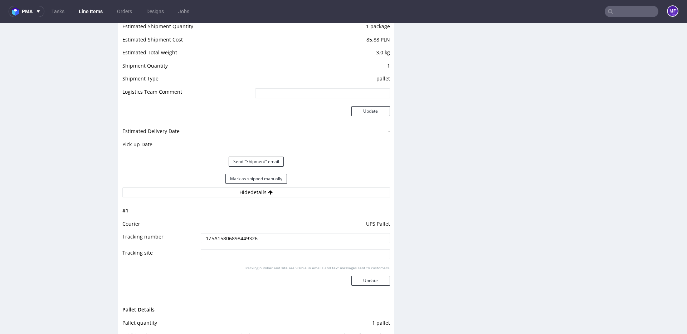
scroll to position [716, 0]
click at [261, 178] on button "Mark as shipped manually" at bounding box center [256, 179] width 62 height 10
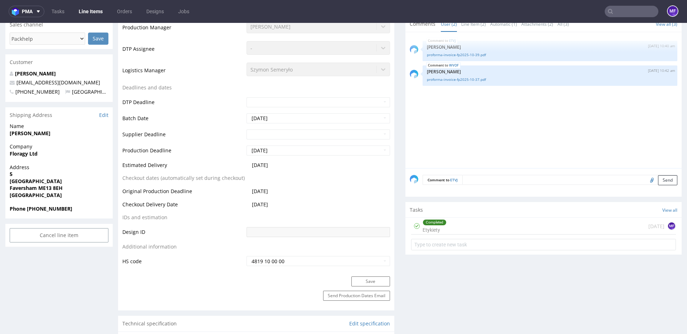
scroll to position [0, 0]
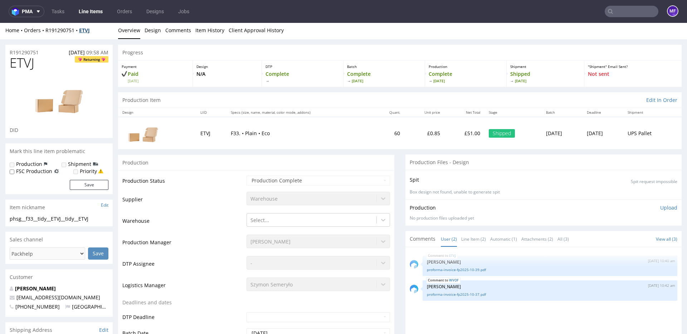
scroll to position [2, 0]
click at [62, 10] on link "Tasks" at bounding box center [57, 11] width 21 height 11
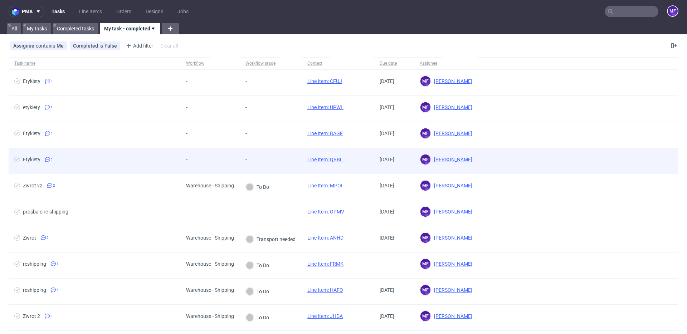
click at [246, 162] on div "-" at bounding box center [253, 160] width 17 height 6
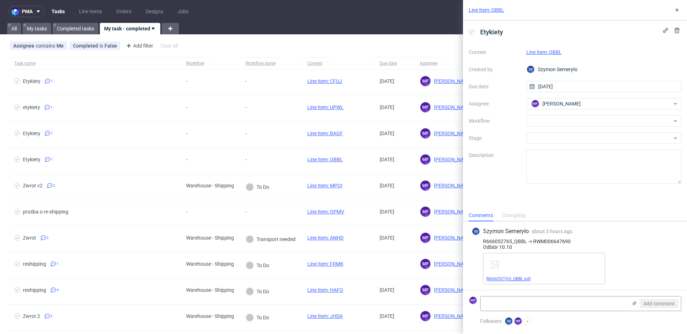
click at [514, 278] on link "R666052765_QBBL.pdf" at bounding box center [508, 279] width 44 height 5
click at [546, 53] on link "Line Item: QBBL" at bounding box center [543, 52] width 35 height 6
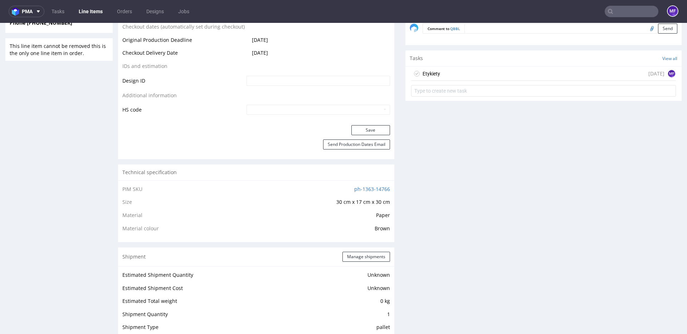
scroll to position [357, 0]
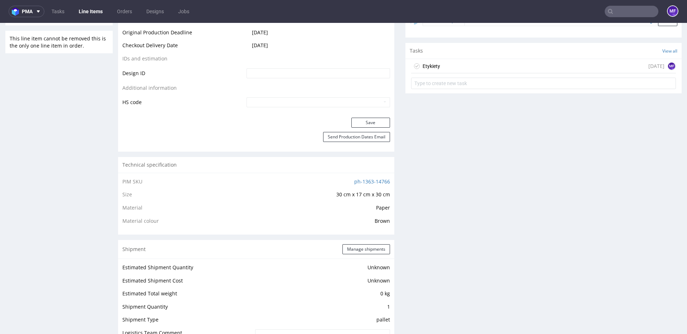
click at [447, 69] on div "Etykiety [DATE] MF" at bounding box center [543, 66] width 265 height 14
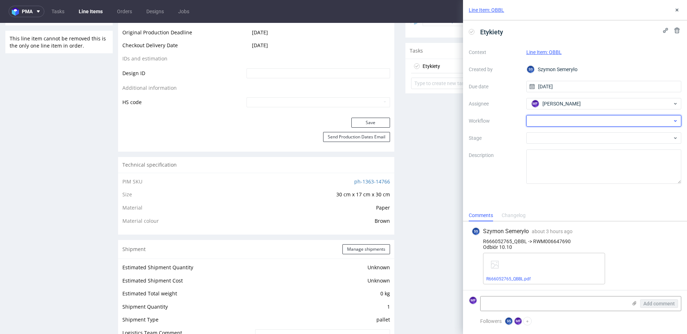
click at [550, 126] on div at bounding box center [603, 120] width 155 height 11
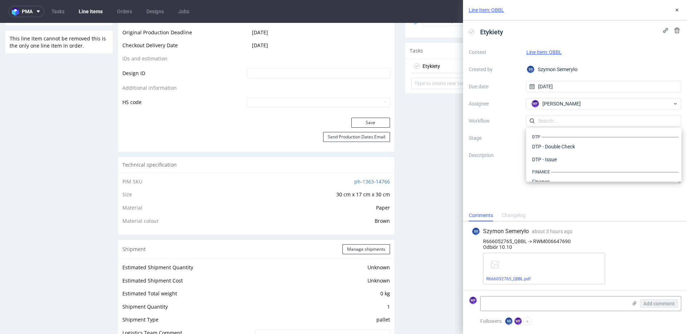
scroll to position [440, 0]
click at [552, 171] on div "Warehouse - Shipping" at bounding box center [604, 172] width 150 height 13
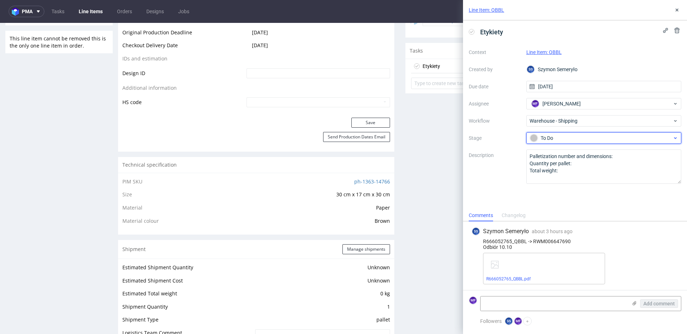
click at [549, 142] on div "To Do" at bounding box center [603, 137] width 155 height 11
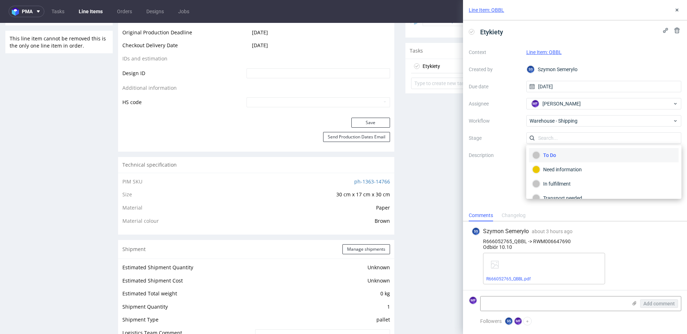
scroll to position [38, 0]
click at [554, 187] on div "Completed" at bounding box center [603, 189] width 143 height 8
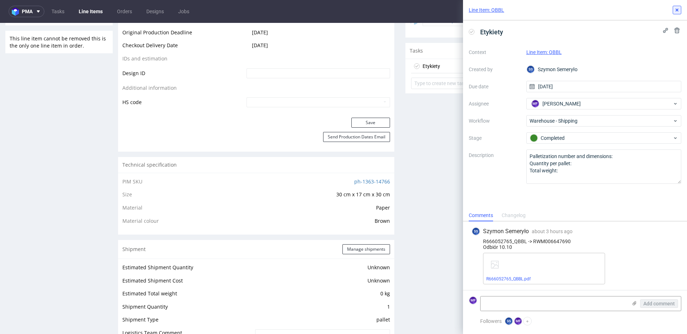
click at [677, 8] on icon at bounding box center [677, 10] width 6 height 6
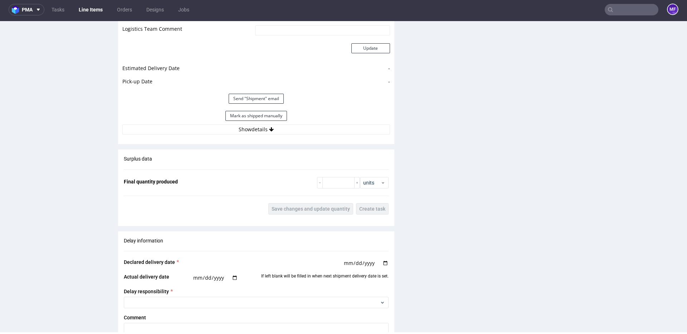
scroll to position [654, 0]
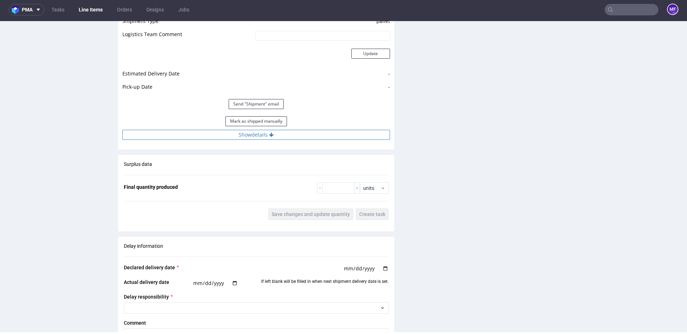
click at [250, 137] on button "Show details" at bounding box center [256, 135] width 268 height 10
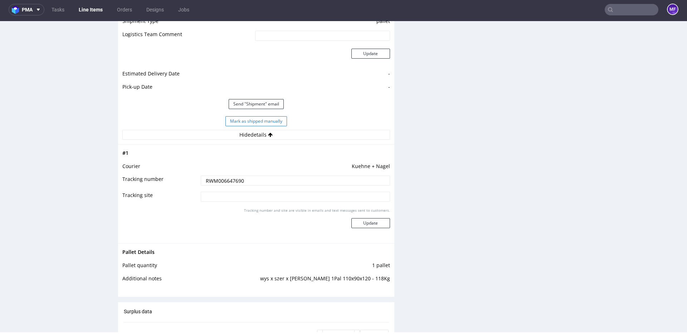
click at [254, 121] on button "Mark as shipped manually" at bounding box center [256, 121] width 62 height 10
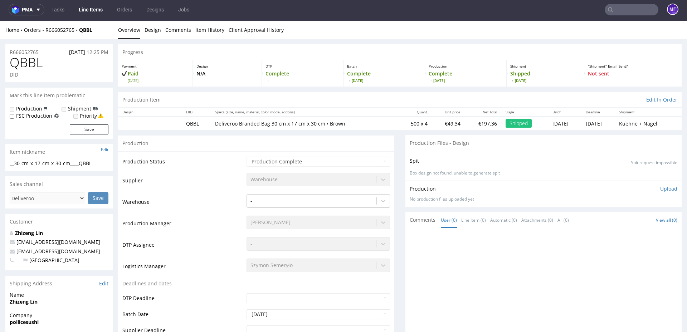
scroll to position [0, 0]
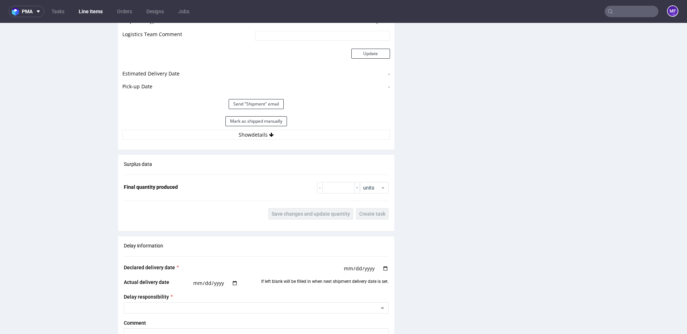
scroll to position [815, 0]
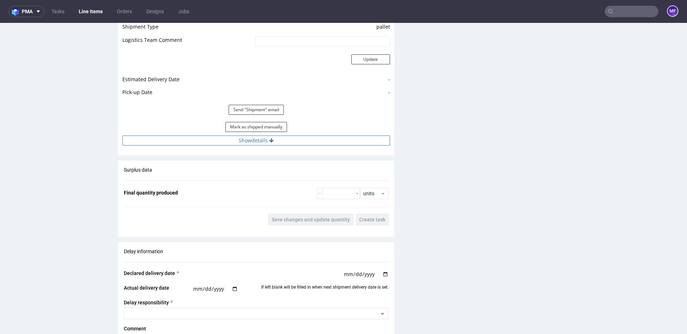
click at [254, 144] on button "Show details" at bounding box center [256, 141] width 268 height 10
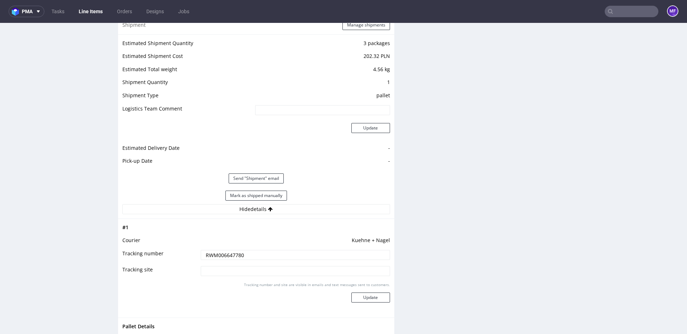
scroll to position [670, 0]
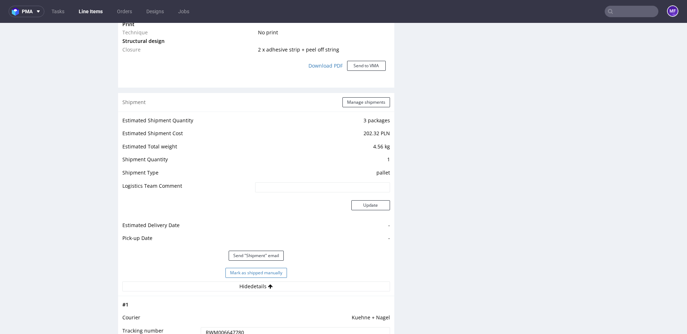
click at [273, 272] on button "Mark as shipped manually" at bounding box center [256, 273] width 62 height 10
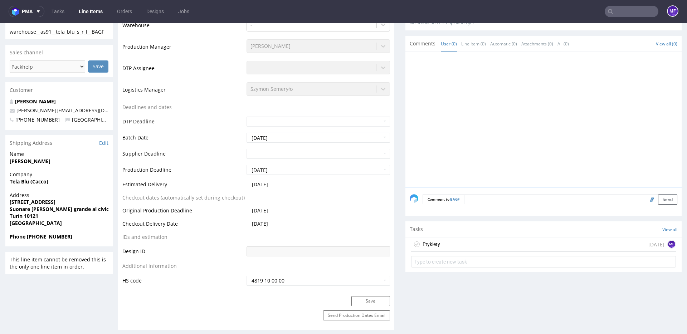
scroll to position [182, 0]
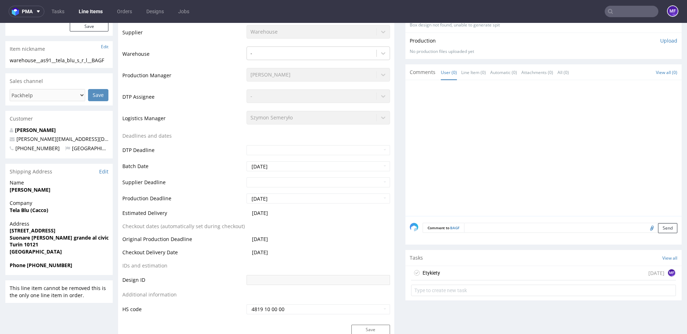
click at [449, 276] on div "Etykiety [DATE] MF" at bounding box center [543, 273] width 265 height 14
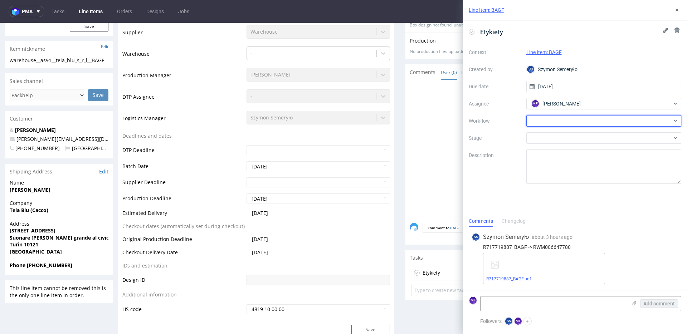
click at [549, 124] on div at bounding box center [603, 120] width 155 height 11
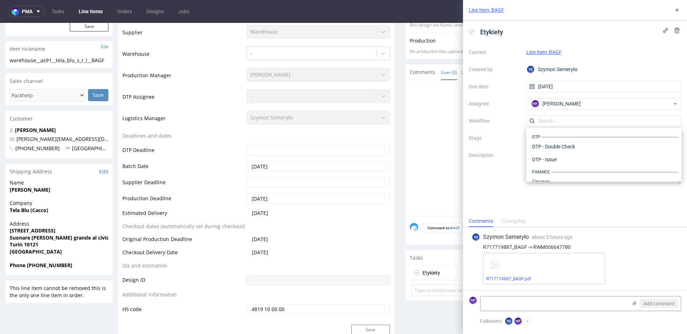
scroll to position [440, 0]
click at [563, 173] on div "Warehouse - Shipping" at bounding box center [604, 172] width 150 height 13
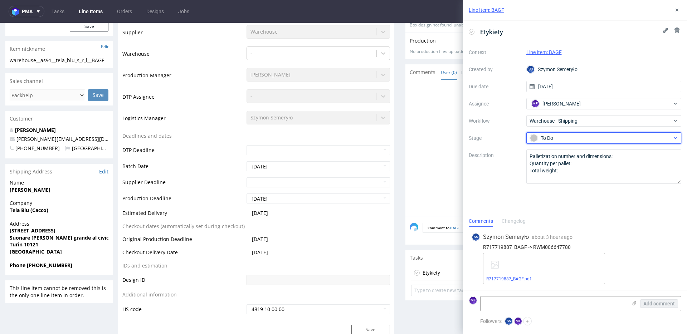
click at [554, 140] on div "To Do" at bounding box center [601, 138] width 142 height 8
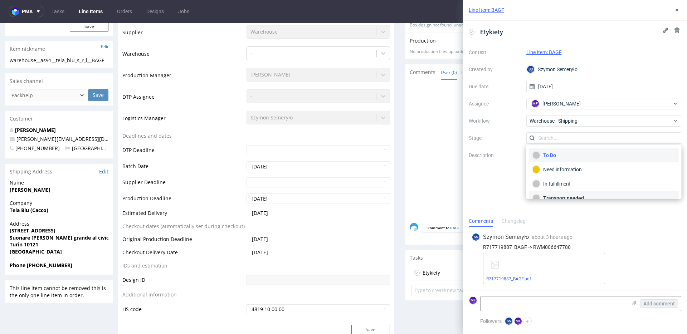
scroll to position [38, 0]
click at [559, 188] on div "Completed" at bounding box center [603, 189] width 143 height 8
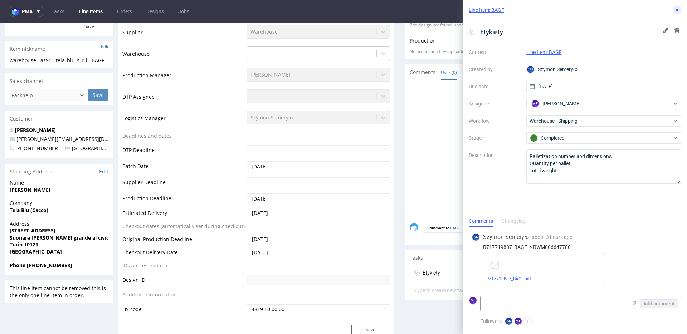
click at [678, 12] on icon at bounding box center [677, 10] width 6 height 6
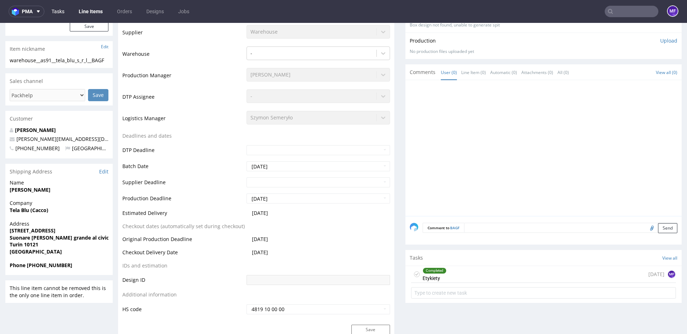
click at [56, 13] on link "Tasks" at bounding box center [57, 11] width 21 height 11
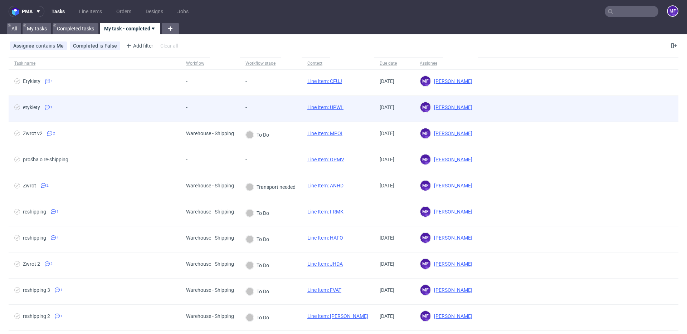
click at [274, 106] on div "-" at bounding box center [271, 109] width 62 height 26
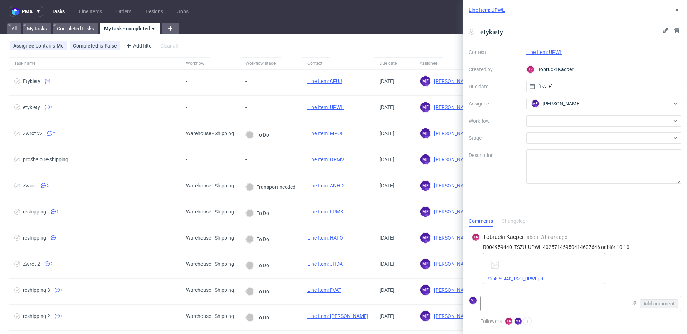
click at [532, 278] on link "R004959440_TSZU_UPWL.pdf" at bounding box center [515, 279] width 58 height 5
drag, startPoint x: 482, startPoint y: 247, endPoint x: 526, endPoint y: 248, distance: 43.3
click at [526, 248] on div "R004959440_TSZU_UPWL 40257145950414607646 odbiór 10.10" at bounding box center [575, 247] width 207 height 6
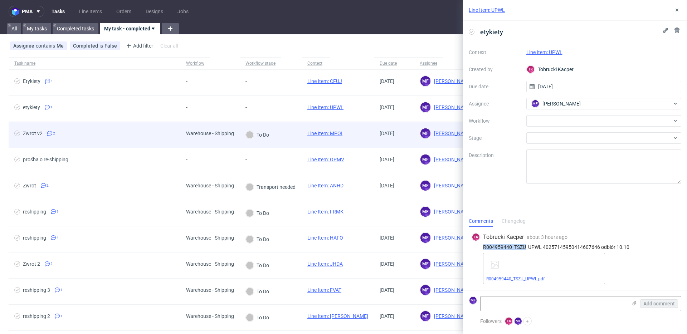
copy div "R004959440_TSZU"
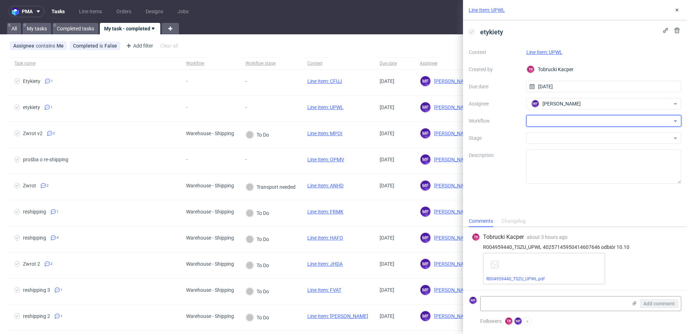
click at [555, 122] on div at bounding box center [603, 120] width 155 height 11
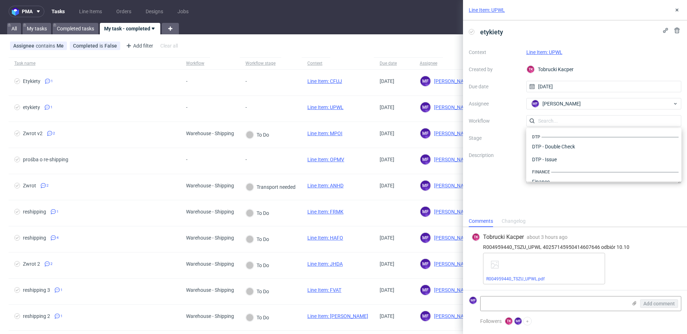
scroll to position [440, 0]
click at [561, 172] on div "Warehouse - Shipping" at bounding box center [604, 172] width 150 height 13
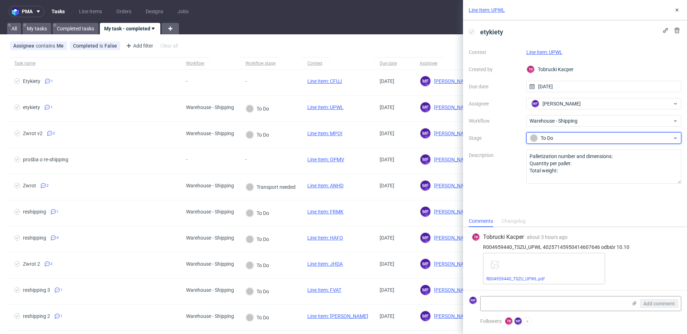
click at [549, 136] on div "To Do" at bounding box center [601, 138] width 142 height 8
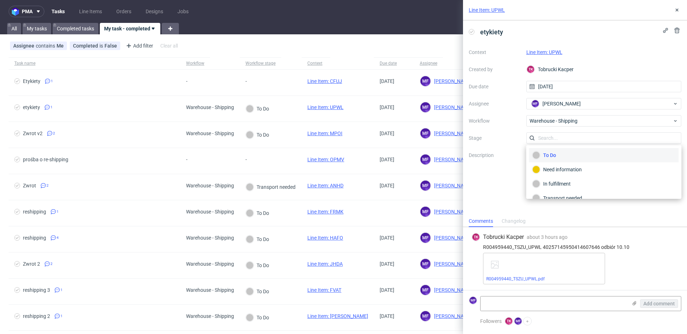
scroll to position [38, 0]
click at [568, 188] on div "Completed" at bounding box center [603, 189] width 143 height 8
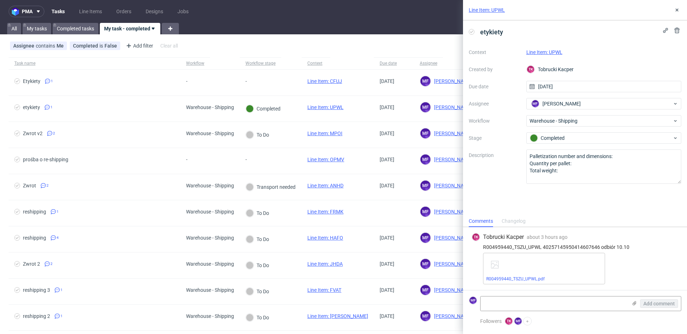
click at [541, 52] on link "Line Item: UPWL" at bounding box center [544, 52] width 36 height 6
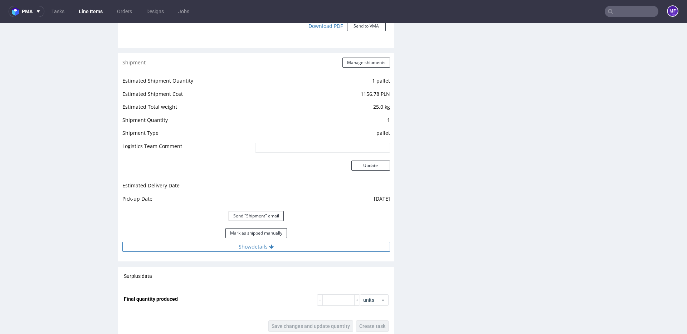
scroll to position [718, 0]
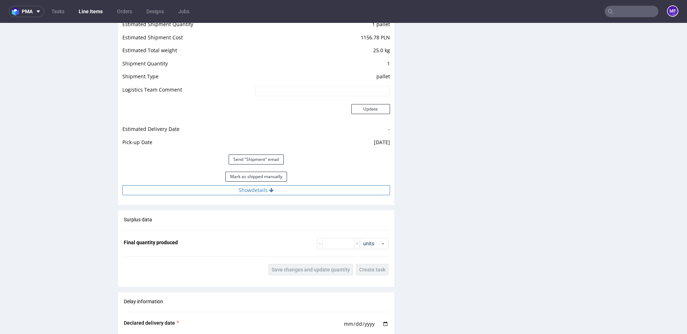
click at [247, 194] on button "Show details" at bounding box center [256, 190] width 268 height 10
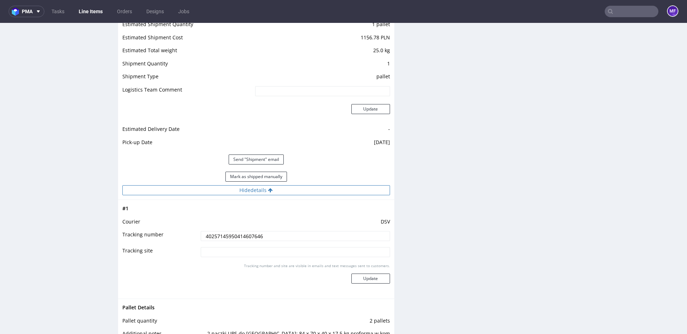
click at [247, 193] on button "Hide details" at bounding box center [256, 190] width 268 height 10
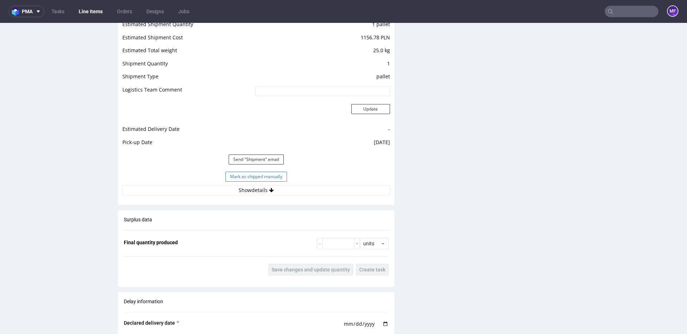
click at [248, 178] on button "Mark as shipped manually" at bounding box center [256, 177] width 62 height 10
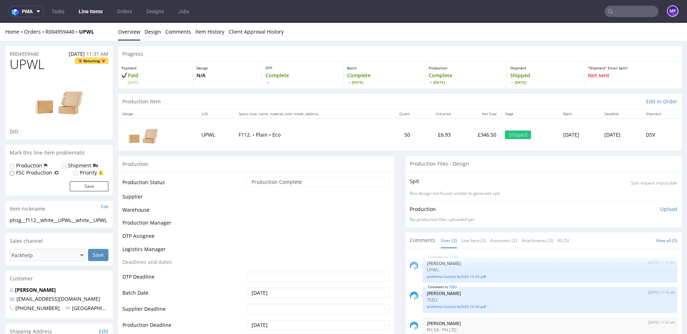
scroll to position [428, 0]
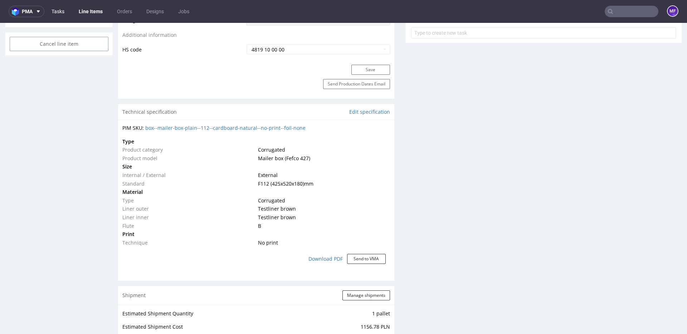
click at [57, 13] on link "Tasks" at bounding box center [57, 11] width 21 height 11
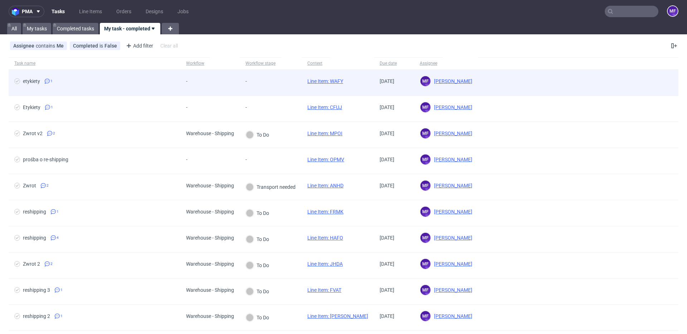
click at [274, 91] on div "-" at bounding box center [271, 83] width 62 height 26
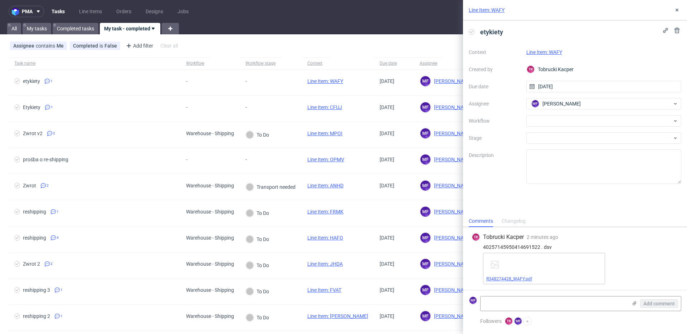
click at [519, 277] on link "R348274428_WAFY.pdf" at bounding box center [509, 279] width 46 height 5
drag, startPoint x: 539, startPoint y: 248, endPoint x: 482, endPoint y: 248, distance: 57.3
click at [482, 248] on div "40257145950414691522 . dsv" at bounding box center [575, 247] width 207 height 6
copy div "40257145950414691522"
click at [562, 120] on div at bounding box center [603, 120] width 155 height 11
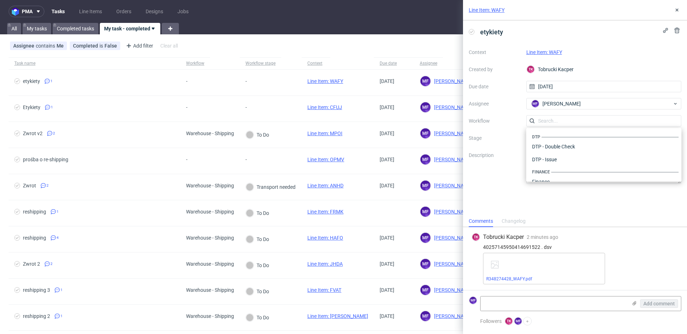
scroll to position [440, 0]
click at [559, 170] on div "Warehouse - Shipping" at bounding box center [604, 172] width 150 height 13
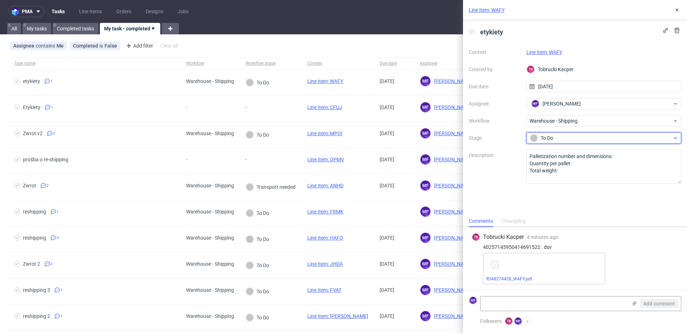
click at [564, 138] on div "To Do" at bounding box center [601, 138] width 142 height 8
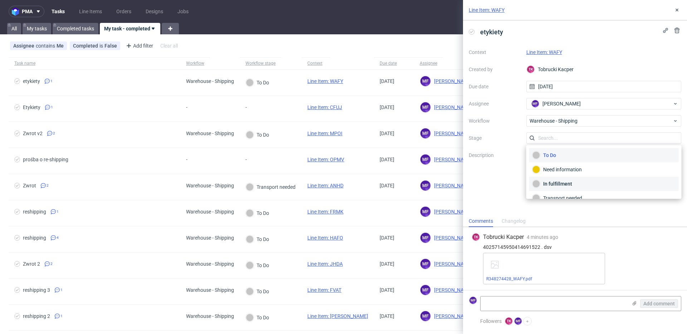
scroll to position [38, 0]
click at [568, 188] on div "Completed" at bounding box center [603, 189] width 143 height 8
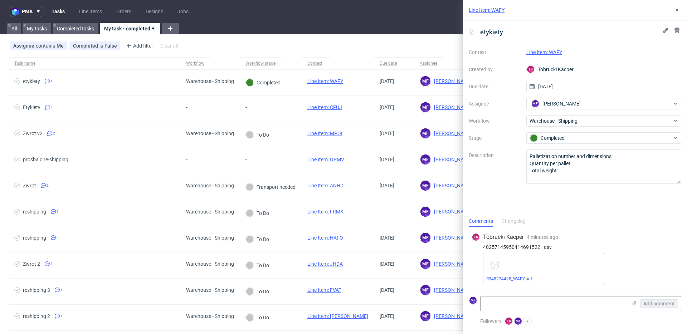
click at [554, 50] on link "Line Item: WAFY" at bounding box center [544, 52] width 36 height 6
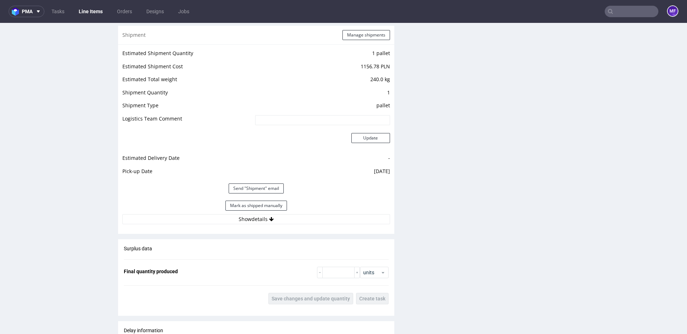
scroll to position [691, 0]
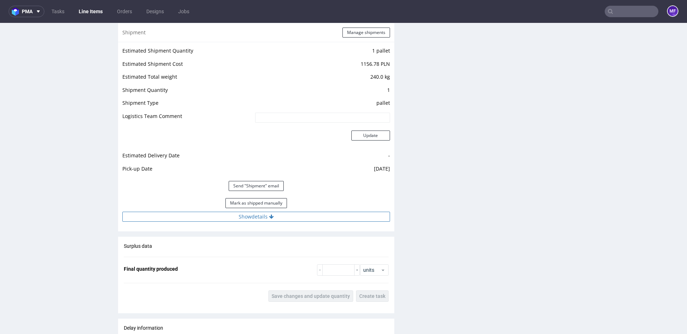
click at [257, 215] on button "Show details" at bounding box center [256, 217] width 268 height 10
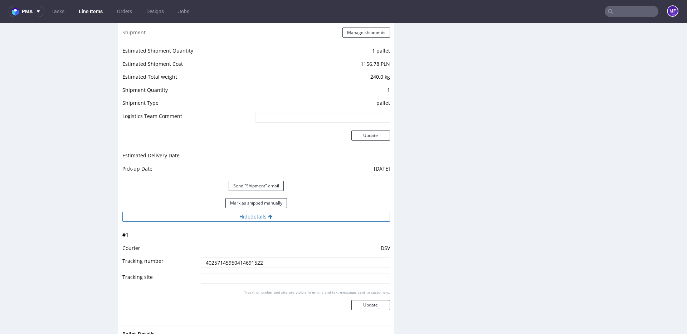
click at [257, 215] on button "Hide details" at bounding box center [256, 217] width 268 height 10
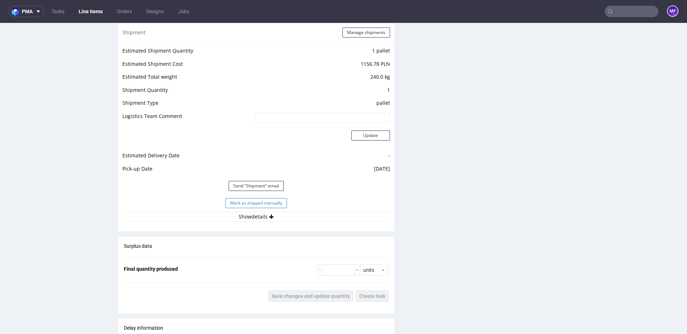
click at [259, 202] on button "Mark as shipped manually" at bounding box center [256, 203] width 62 height 10
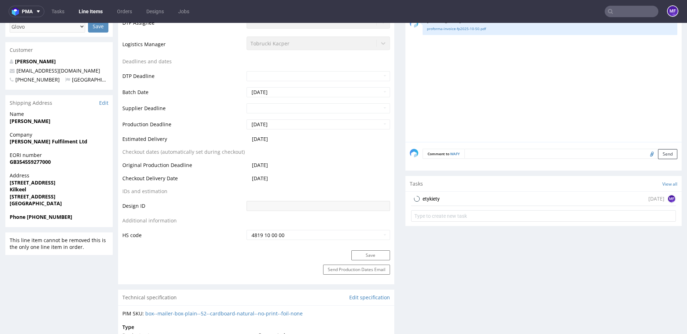
scroll to position [0, 0]
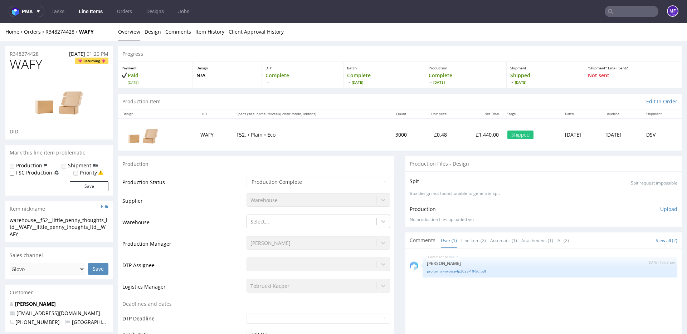
click at [88, 13] on link "Line Items" at bounding box center [90, 11] width 33 height 11
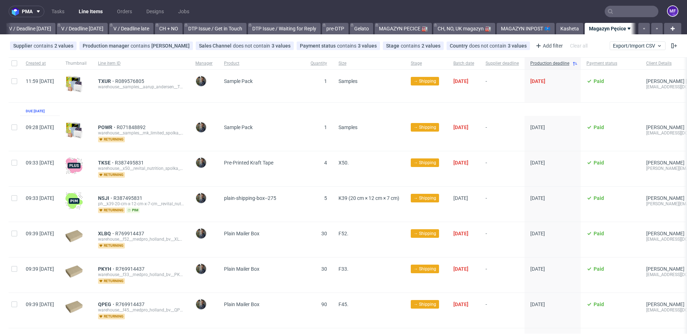
scroll to position [0, 904]
click at [457, 29] on link "CH, NO, UK magazyn 🏭" at bounding box center [464, 28] width 62 height 11
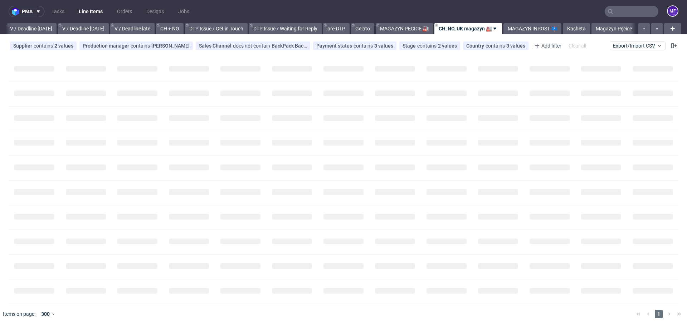
scroll to position [0, 899]
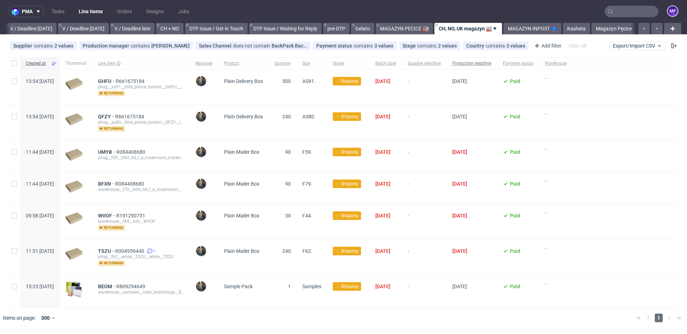
click at [491, 62] on span "Production deadline" at bounding box center [471, 63] width 39 height 6
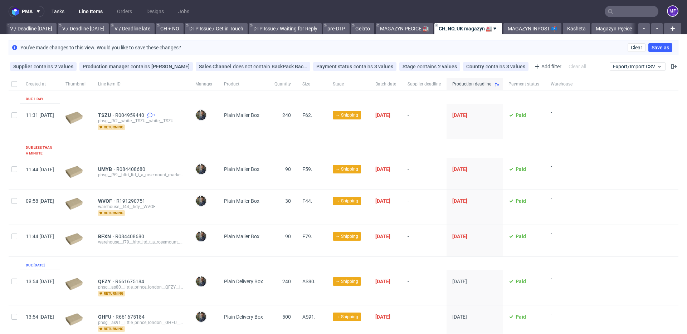
click at [53, 13] on link "Tasks" at bounding box center [57, 11] width 21 height 11
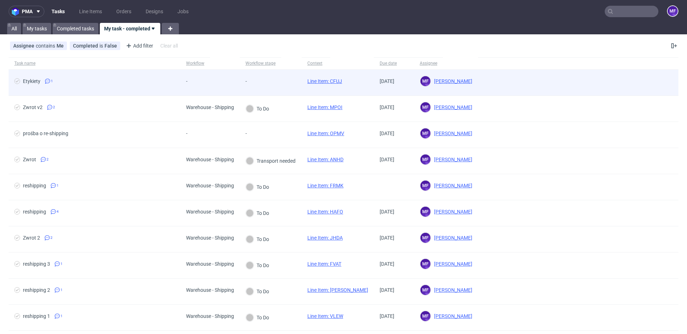
click at [279, 83] on div "-" at bounding box center [271, 83] width 62 height 26
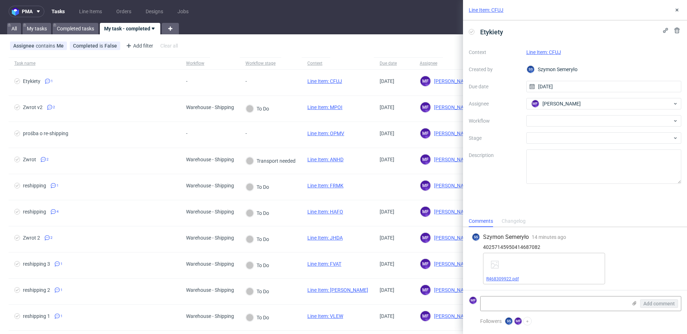
click at [506, 278] on link "R468309922.pdf" at bounding box center [502, 279] width 33 height 5
click at [546, 52] on link "Line Item: CFUJ" at bounding box center [543, 52] width 35 height 6
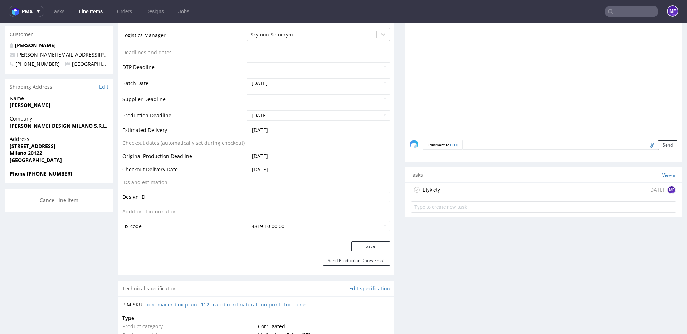
scroll to position [250, 0]
click at [464, 191] on div "Etykiety [DATE] MF" at bounding box center [543, 191] width 265 height 14
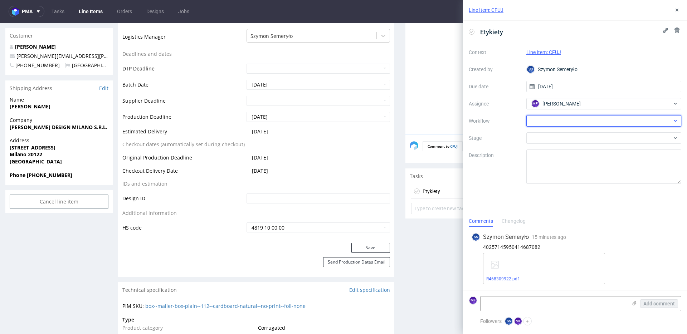
click at [544, 121] on div at bounding box center [603, 120] width 155 height 11
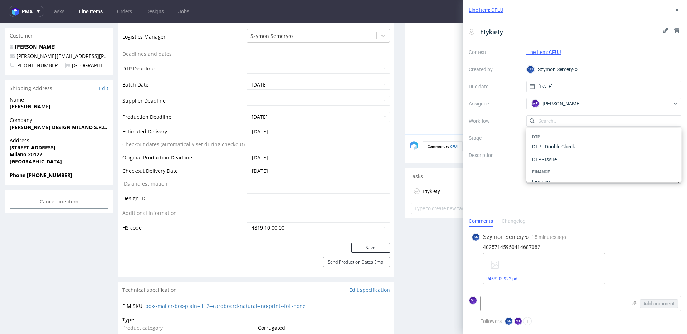
scroll to position [440, 0]
click at [556, 170] on div "Warehouse - Shipping" at bounding box center [604, 172] width 150 height 13
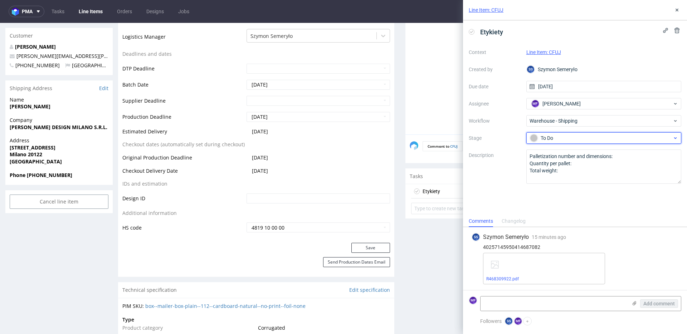
click at [554, 140] on div "To Do" at bounding box center [601, 138] width 142 height 8
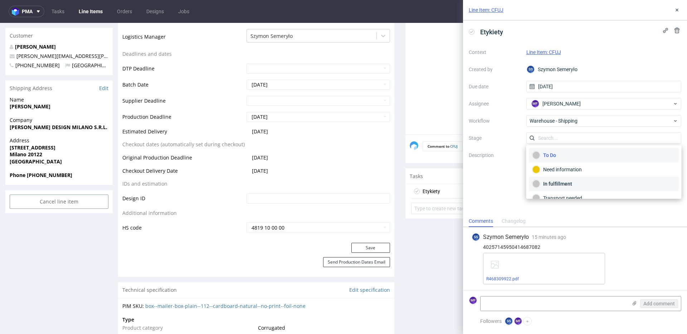
scroll to position [38, 0]
click at [565, 188] on div "Completed" at bounding box center [603, 189] width 143 height 8
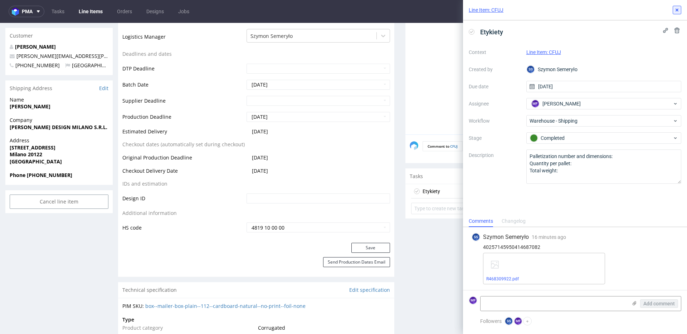
click at [675, 10] on icon at bounding box center [677, 10] width 6 height 6
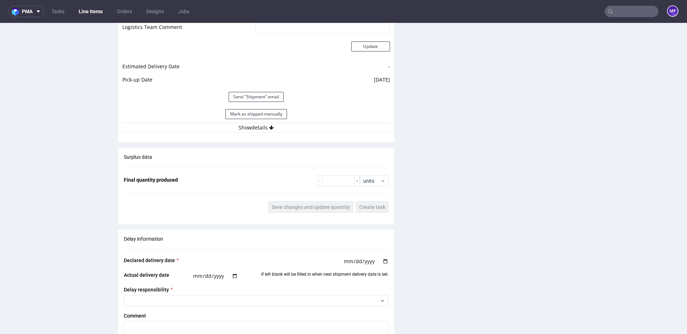
scroll to position [766, 0]
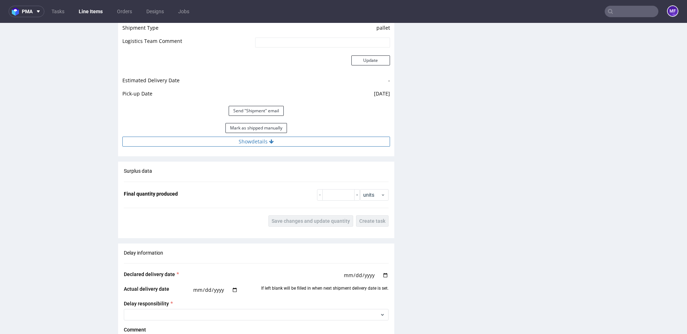
click at [245, 143] on button "Show details" at bounding box center [256, 142] width 268 height 10
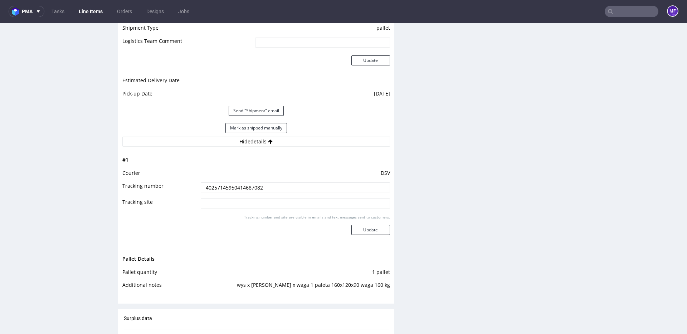
drag, startPoint x: 273, startPoint y: 187, endPoint x: 163, endPoint y: 181, distance: 110.4
click at [163, 181] on tbody "# 1 Courier DSV Tracking number 40257145950414687082 Tracking site Tracking num…" at bounding box center [256, 201] width 268 height 90
click at [449, 211] on div "Production Files - Design Spit Spit request impossible Box design not found, un…" at bounding box center [543, 27] width 276 height 1274
click at [235, 129] on button "Mark as shipped manually" at bounding box center [256, 128] width 62 height 10
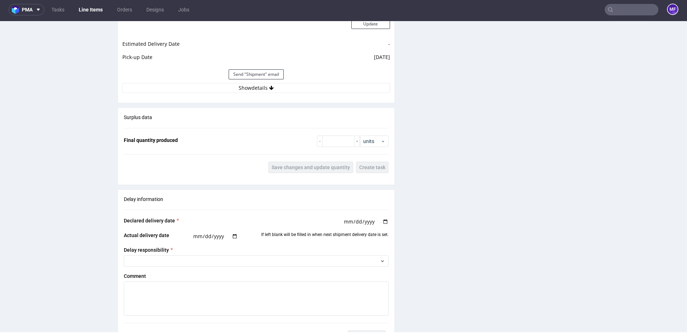
scroll to position [1067, 0]
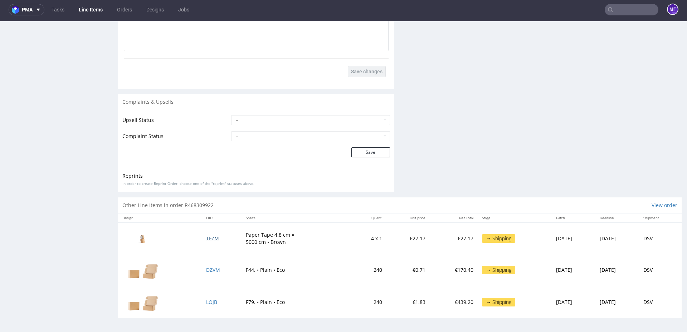
click at [209, 239] on span "TFZM" at bounding box center [212, 238] width 13 height 7
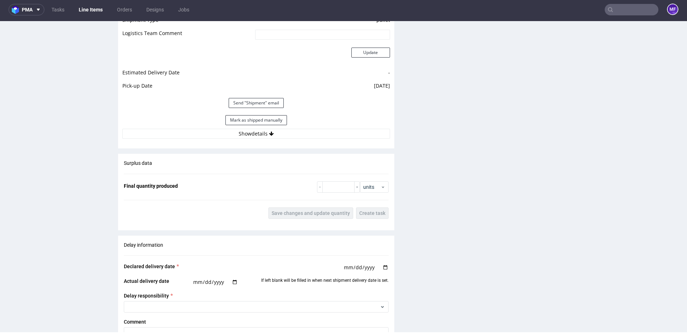
scroll to position [754, 0]
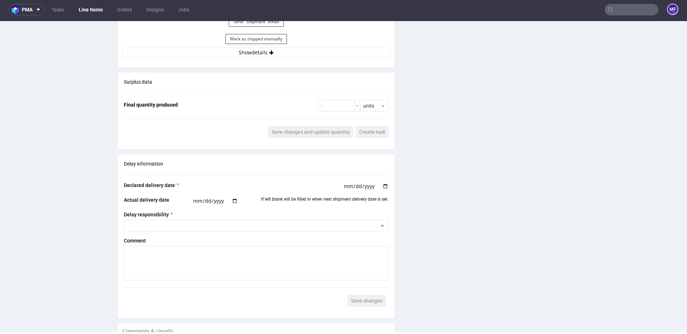
click at [250, 57] on button "Show details" at bounding box center [256, 53] width 268 height 10
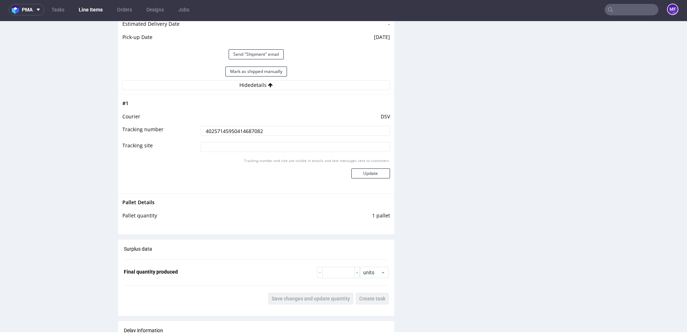
scroll to position [700, 0]
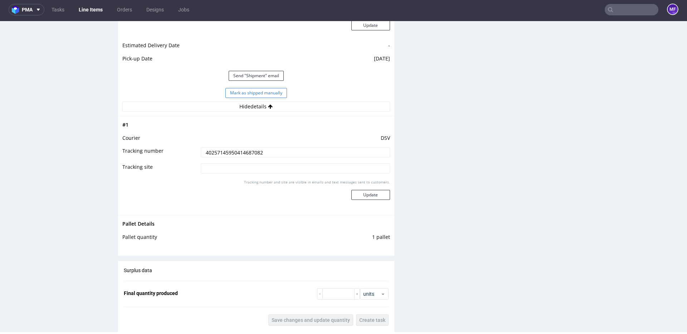
click at [269, 96] on button "Mark as shipped manually" at bounding box center [256, 93] width 62 height 10
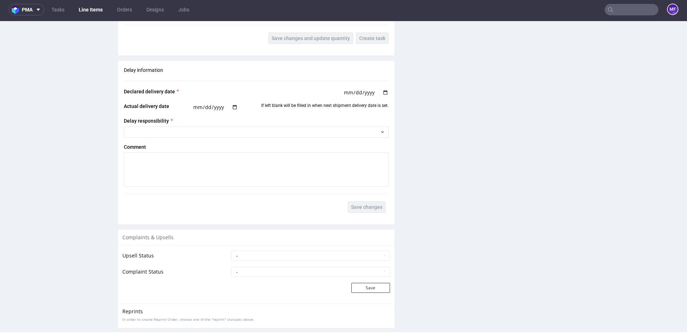
scroll to position [968, 0]
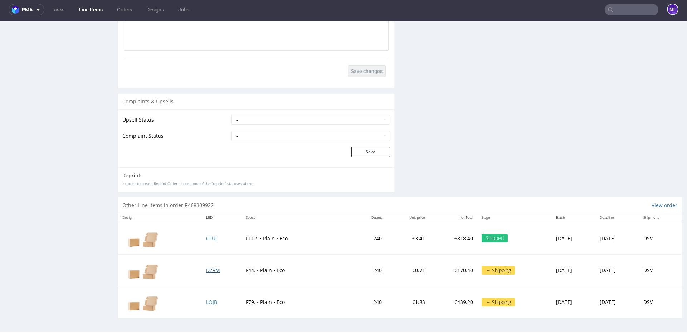
click at [208, 273] on span "DZVM" at bounding box center [213, 270] width 14 height 7
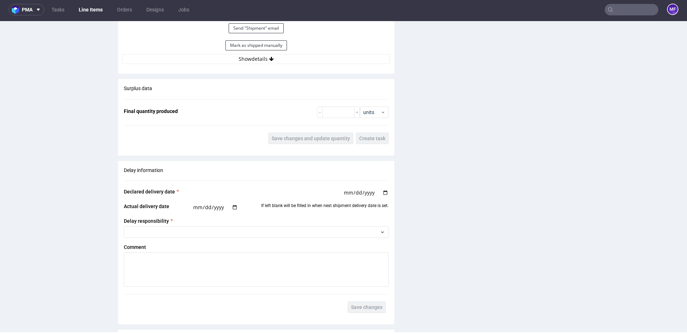
scroll to position [1084, 0]
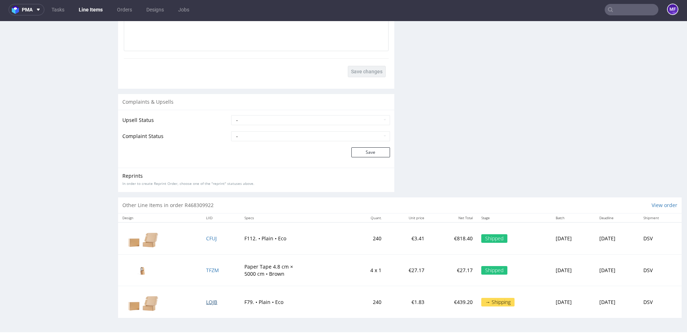
click at [209, 302] on span "LOJB" at bounding box center [211, 302] width 11 height 7
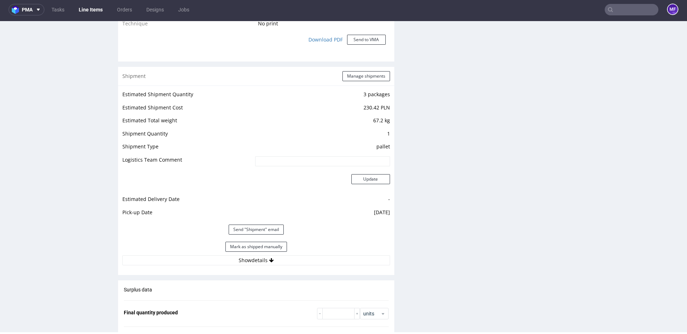
scroll to position [663, 0]
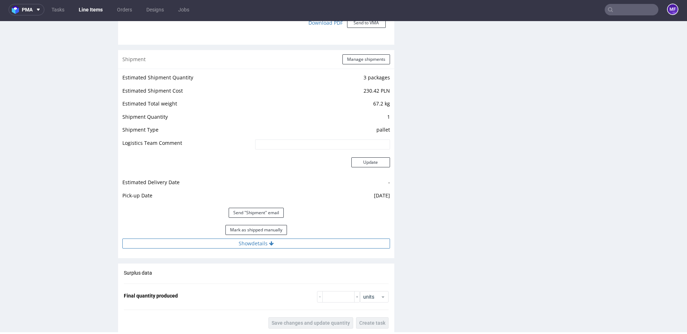
click at [258, 247] on button "Show details" at bounding box center [256, 244] width 268 height 10
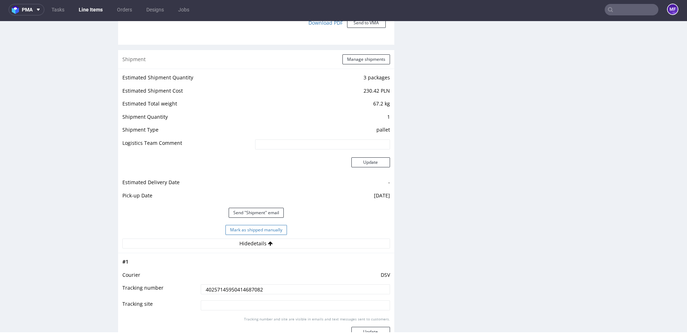
click at [261, 233] on button "Mark as shipped manually" at bounding box center [256, 230] width 62 height 10
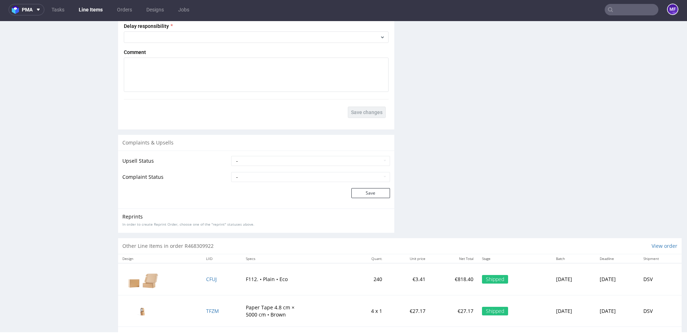
scroll to position [1067, 0]
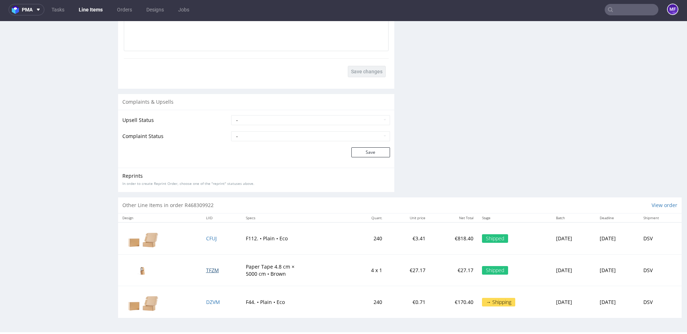
click at [206, 270] on span "TFZM" at bounding box center [212, 270] width 13 height 7
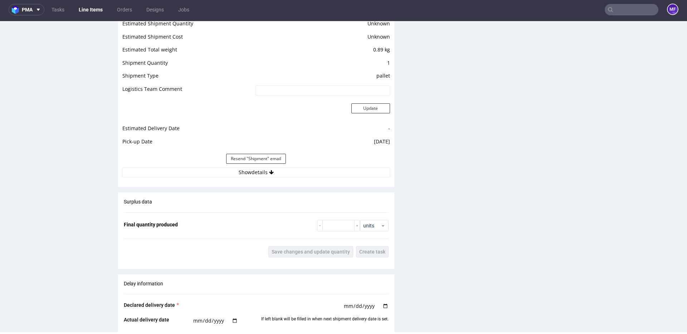
scroll to position [618, 0]
click at [262, 172] on button "Show details" at bounding box center [256, 172] width 268 height 10
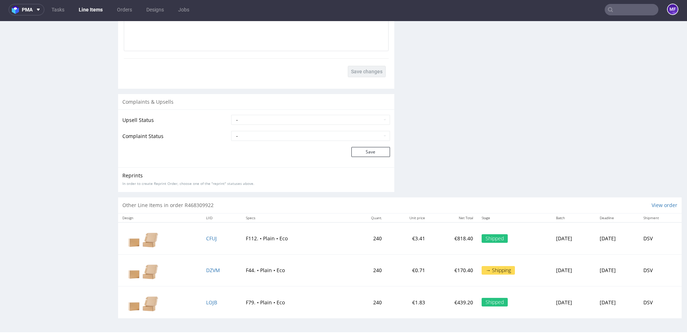
scroll to position [1102, 0]
click at [208, 239] on span "CFUJ" at bounding box center [211, 238] width 11 height 7
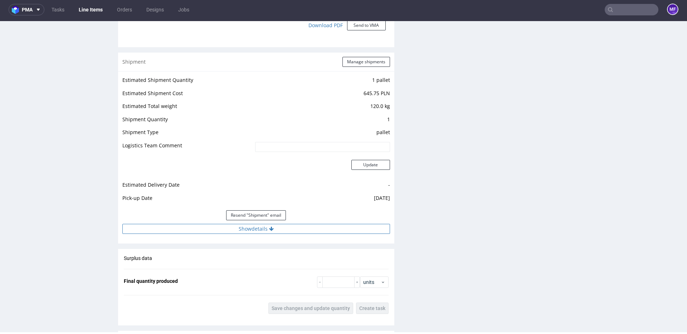
click at [264, 230] on button "Show details" at bounding box center [256, 229] width 268 height 10
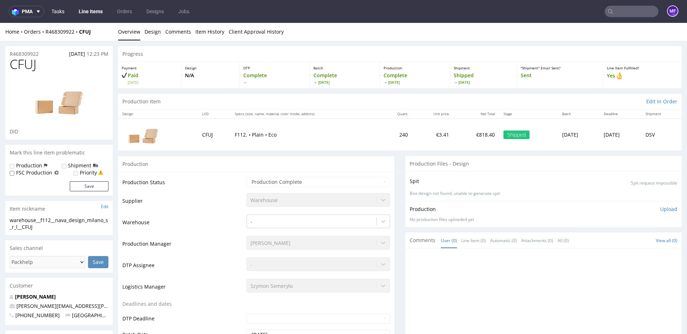
click at [68, 14] on link "Tasks" at bounding box center [57, 11] width 21 height 11
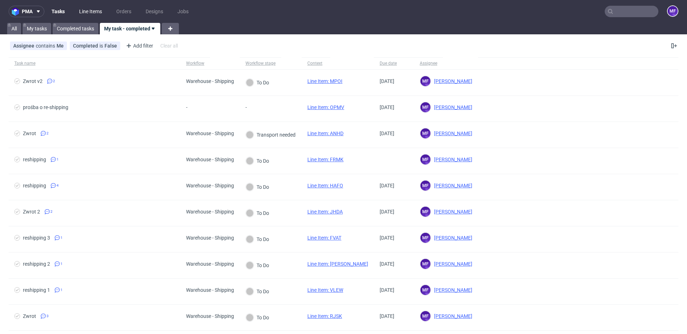
click at [82, 13] on link "Line Items" at bounding box center [90, 11] width 31 height 11
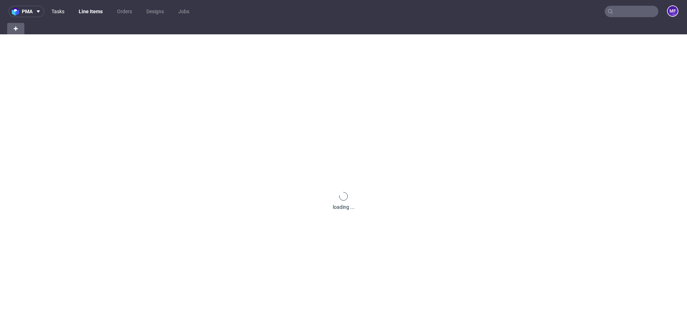
click at [63, 13] on link "Tasks" at bounding box center [57, 11] width 21 height 11
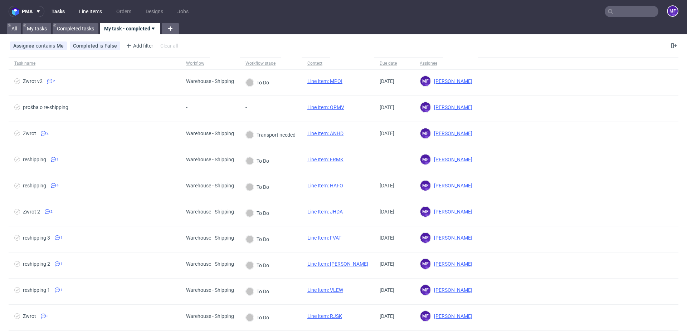
click at [88, 10] on link "Line Items" at bounding box center [90, 11] width 31 height 11
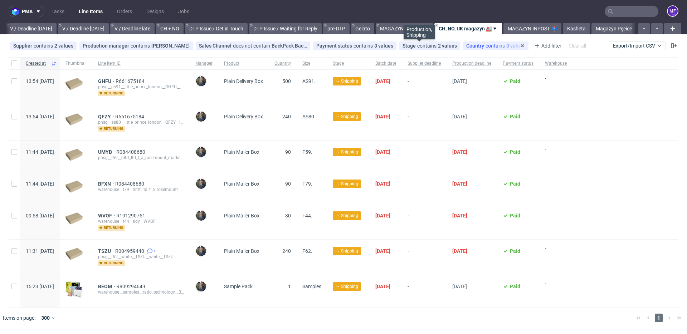
scroll to position [0, 899]
click at [601, 30] on link "Magazyn Pęcice" at bounding box center [613, 28] width 45 height 11
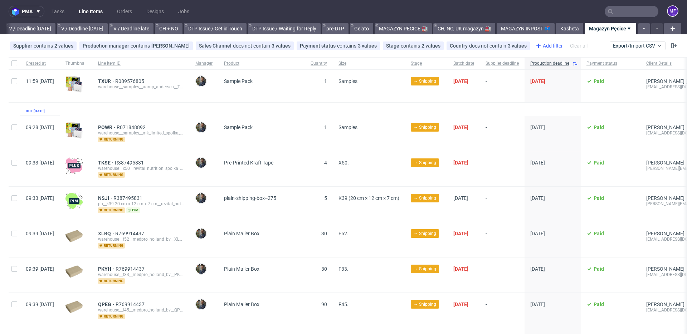
click at [544, 48] on div "Add filter" at bounding box center [548, 45] width 31 height 11
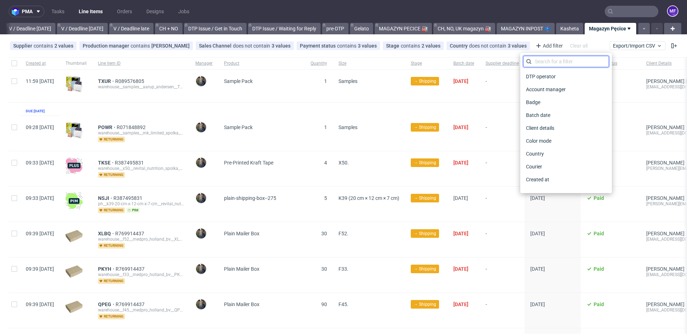
click at [540, 58] on input "text" at bounding box center [566, 61] width 86 height 11
type input "size"
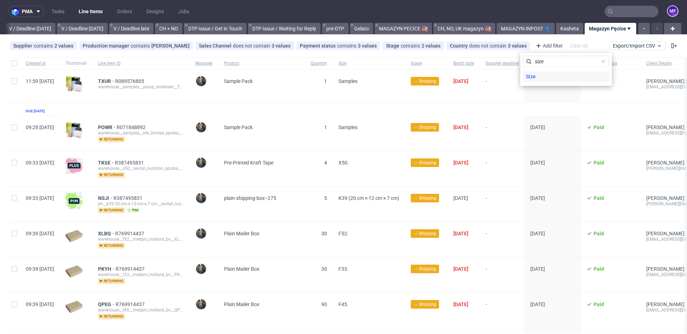
click at [543, 76] on div "Size" at bounding box center [566, 77] width 86 height 10
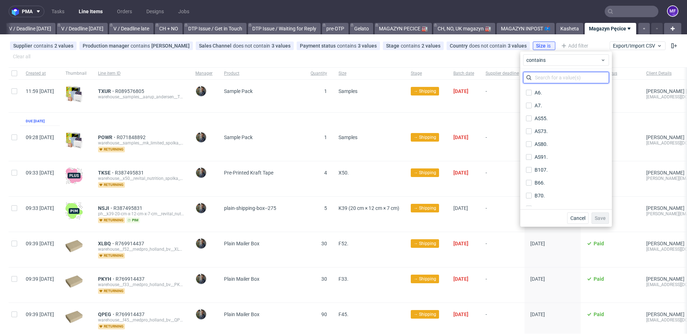
click at [544, 80] on input "text" at bounding box center [566, 77] width 86 height 11
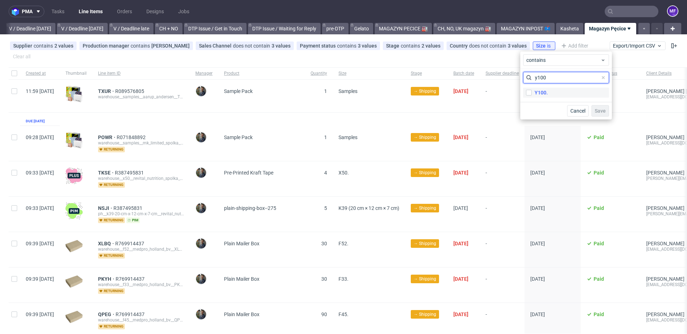
type input "y100"
click at [541, 94] on div "Y100." at bounding box center [541, 92] width 13 height 7
click at [532, 94] on input "Y100." at bounding box center [529, 93] width 6 height 6
checkbox input "true"
click at [605, 111] on span "Save" at bounding box center [600, 110] width 11 height 5
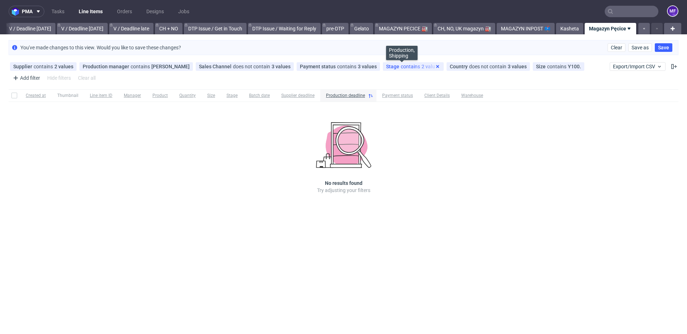
click at [435, 66] on icon at bounding box center [438, 67] width 6 height 6
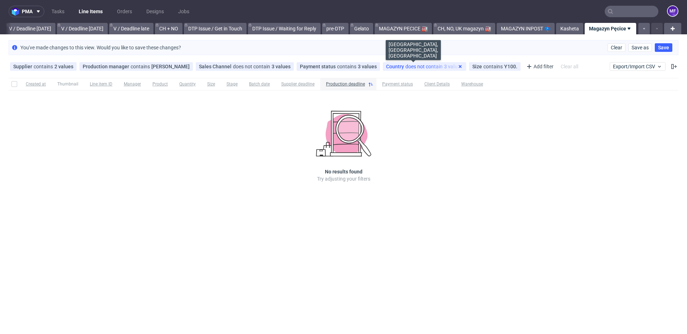
click at [459, 67] on use at bounding box center [460, 66] width 3 height 3
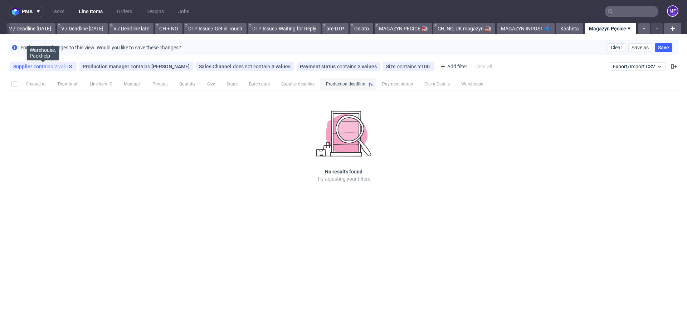
click at [69, 67] on icon at bounding box center [71, 67] width 6 height 6
click at [116, 67] on use at bounding box center [117, 66] width 3 height 3
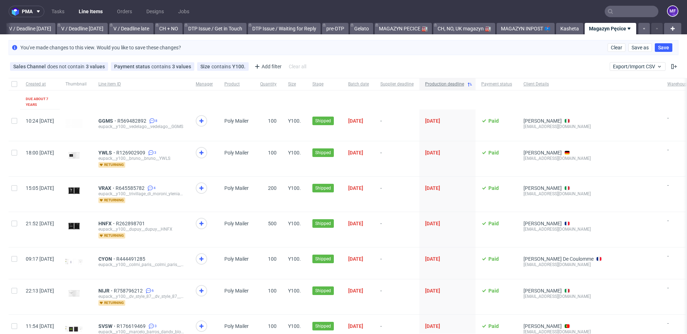
click at [472, 86] on use at bounding box center [470, 85] width 4 height 4
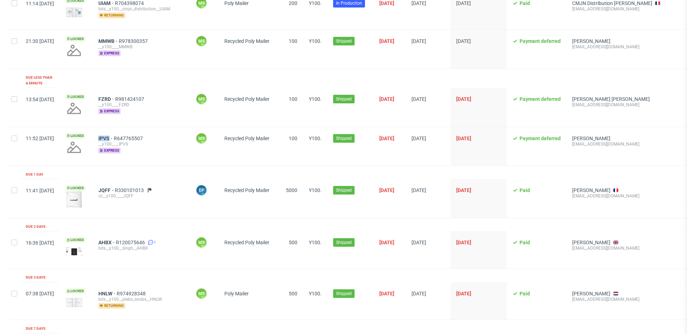
scroll to position [306, 0]
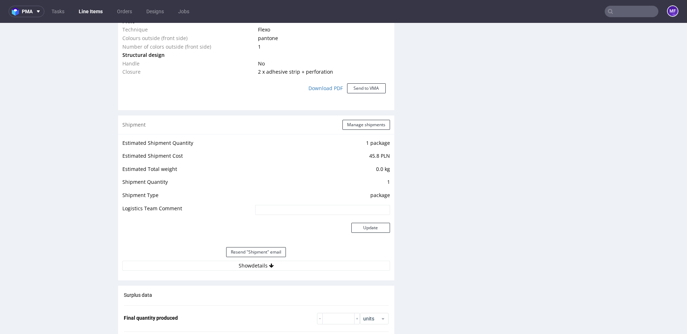
scroll to position [642, 0]
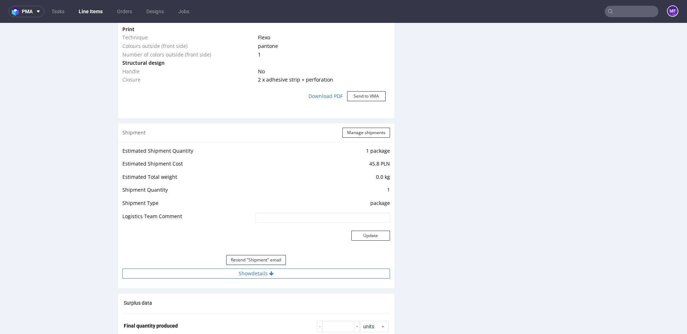
click at [281, 271] on button "Show details" at bounding box center [256, 274] width 268 height 10
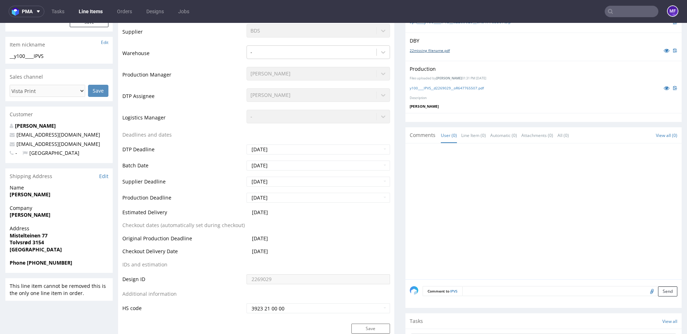
scroll to position [0, 0]
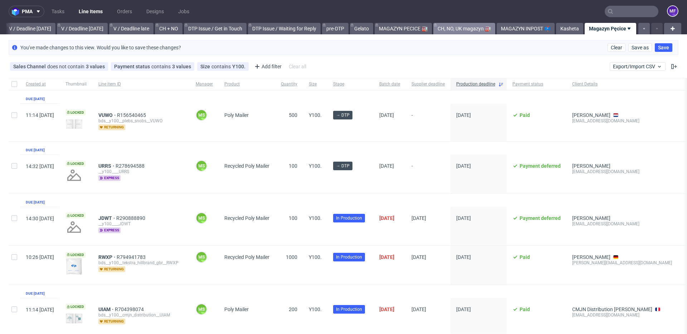
click at [457, 31] on link "CH, NO, UK magazyn 🏭" at bounding box center [464, 28] width 62 height 11
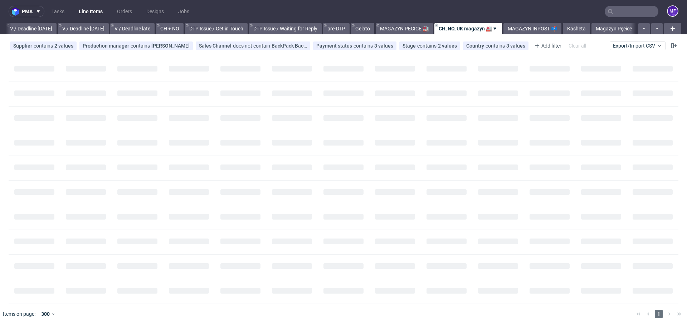
scroll to position [0, 899]
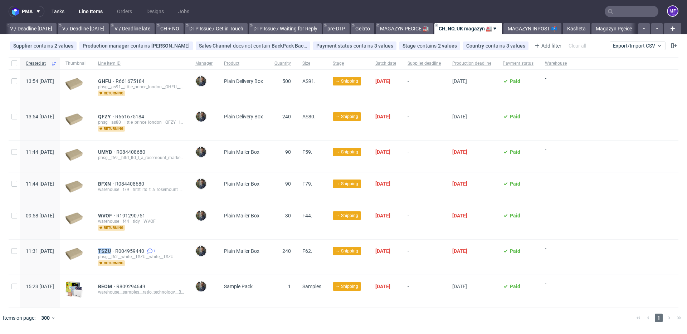
click at [59, 11] on link "Tasks" at bounding box center [57, 11] width 21 height 11
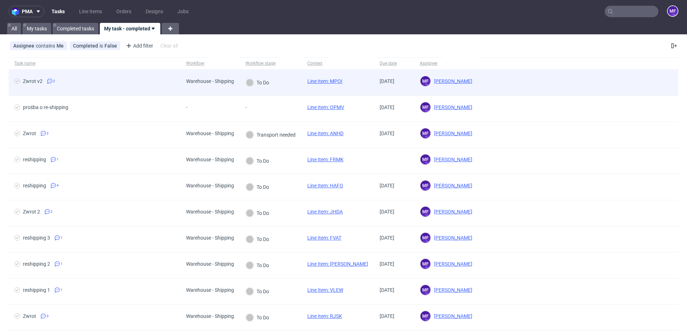
click at [93, 78] on span "Zwrot v2 2" at bounding box center [94, 82] width 160 height 9
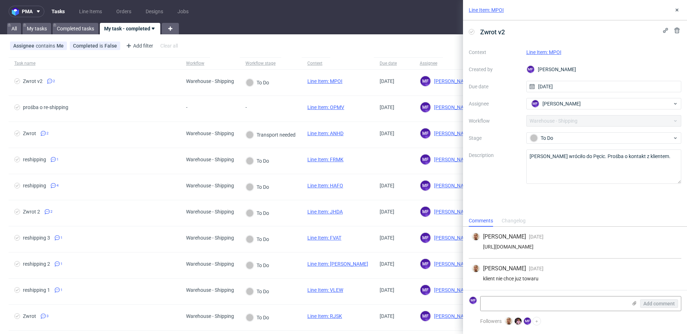
click at [555, 278] on div "klient nie chce juz towaru" at bounding box center [575, 279] width 207 height 6
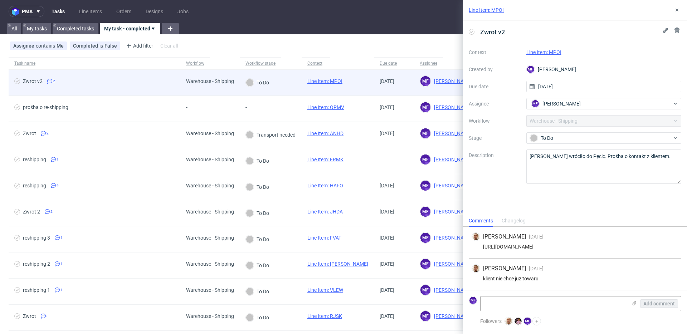
click at [327, 82] on link "Line Item: MPOI" at bounding box center [324, 81] width 35 height 6
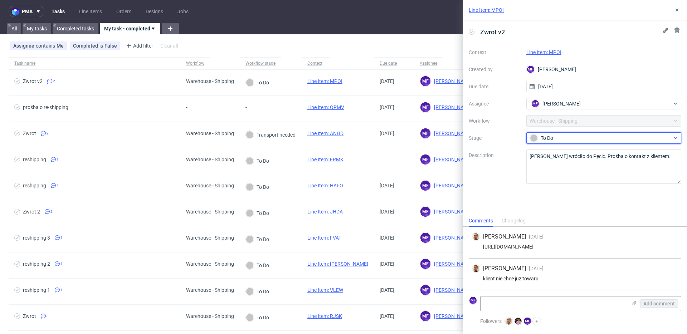
click at [554, 136] on div "To Do" at bounding box center [601, 138] width 142 height 8
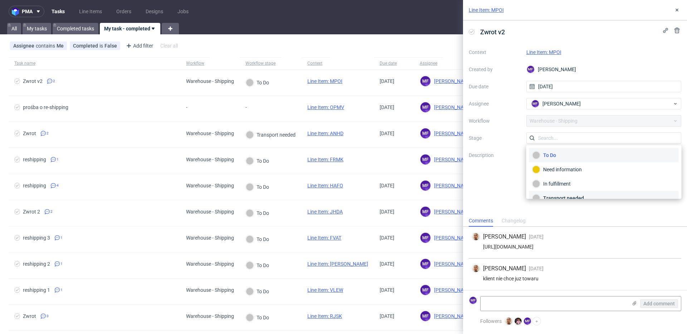
scroll to position [38, 0]
click at [573, 188] on div "Completed" at bounding box center [603, 189] width 143 height 8
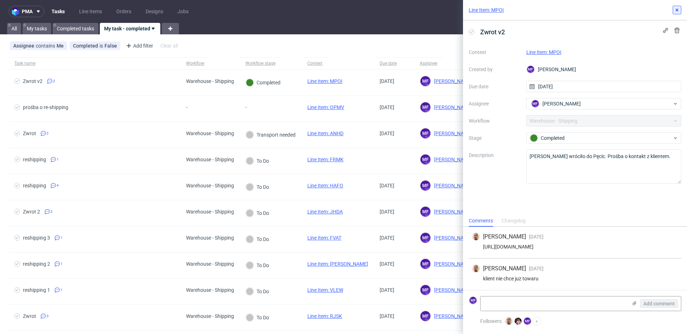
click at [677, 10] on use at bounding box center [677, 10] width 3 height 3
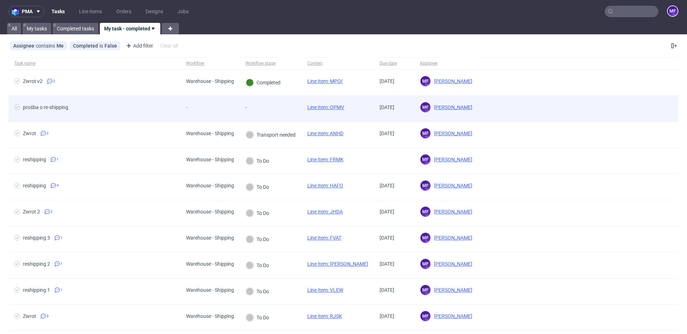
click at [253, 108] on div "-" at bounding box center [253, 107] width 17 height 6
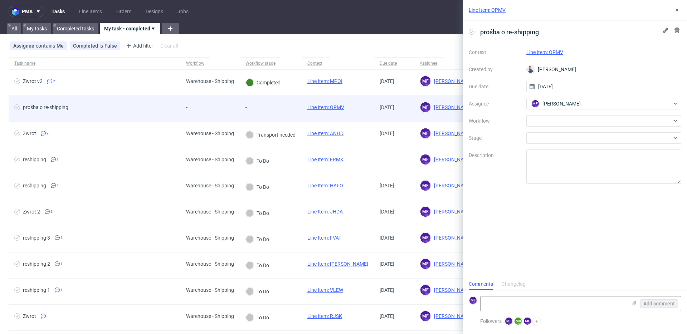
scroll to position [6, 0]
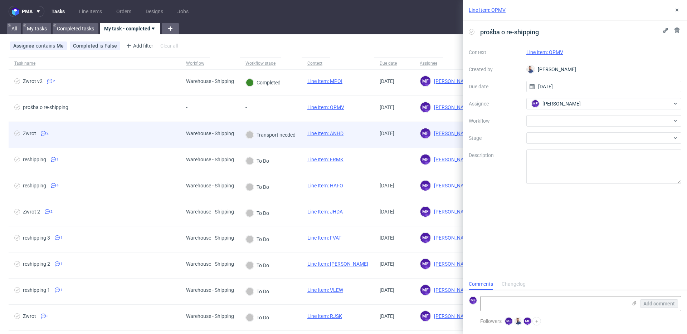
click at [279, 136] on div "Transport needed" at bounding box center [271, 135] width 50 height 8
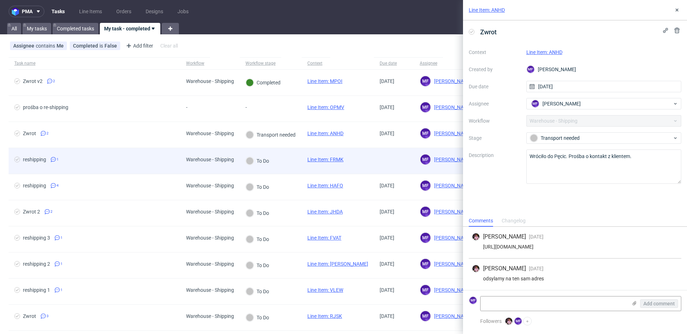
click at [282, 156] on div "To Do" at bounding box center [271, 161] width 62 height 26
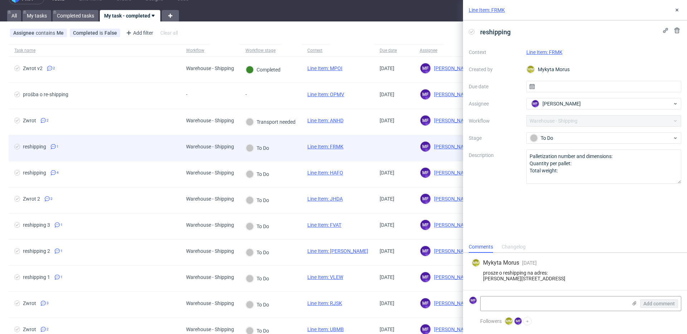
scroll to position [14, 0]
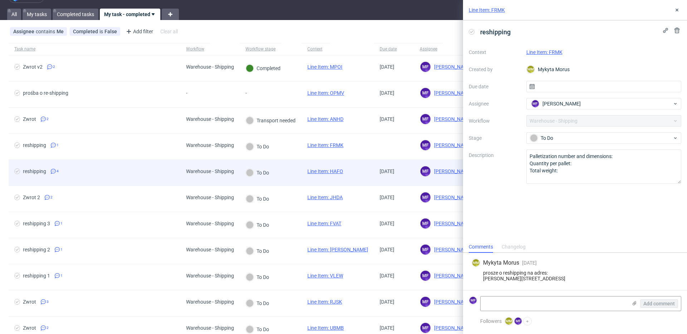
click at [283, 165] on div "To Do" at bounding box center [271, 173] width 62 height 26
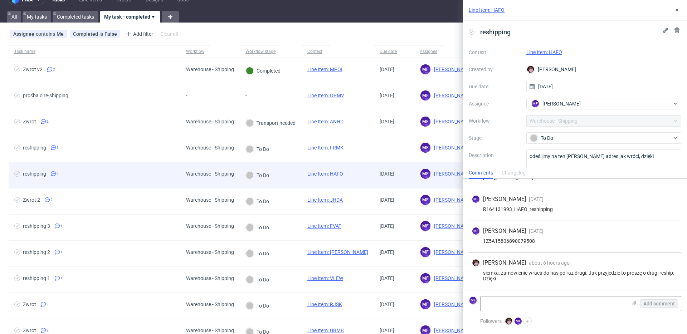
scroll to position [11, 0]
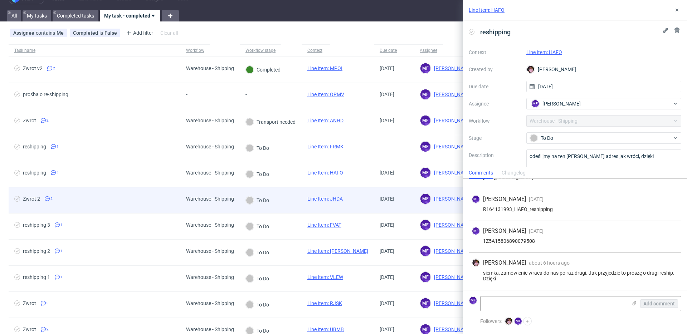
click at [293, 195] on div "To Do" at bounding box center [271, 201] width 62 height 26
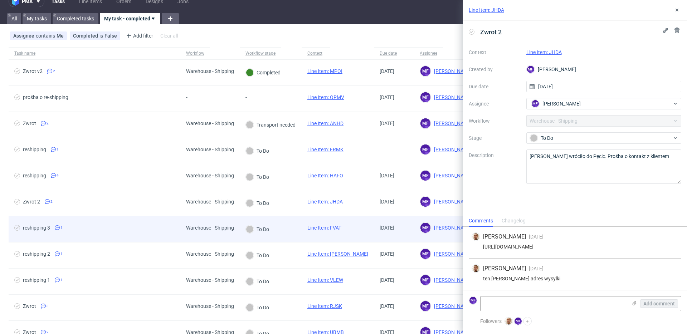
click at [292, 222] on div "To Do" at bounding box center [271, 229] width 62 height 26
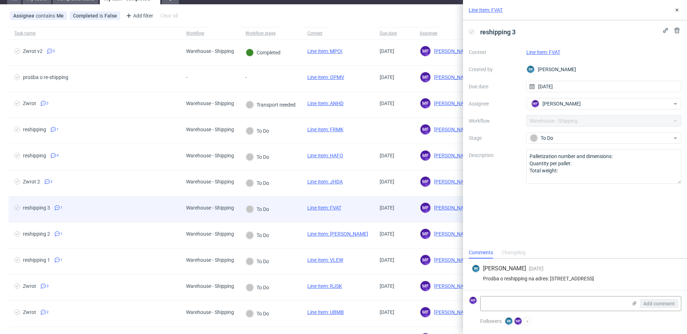
scroll to position [43, 0]
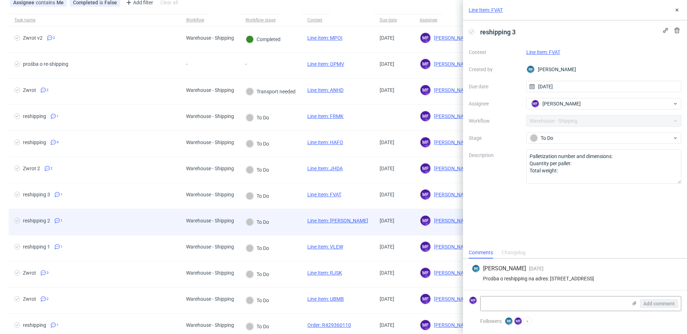
click at [290, 221] on div "To Do" at bounding box center [271, 222] width 62 height 26
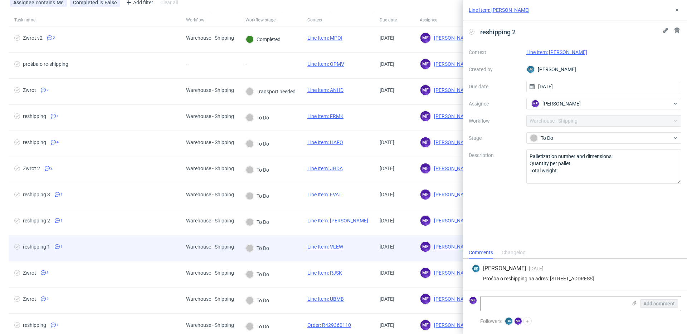
click at [287, 240] on div "To Do" at bounding box center [271, 248] width 62 height 26
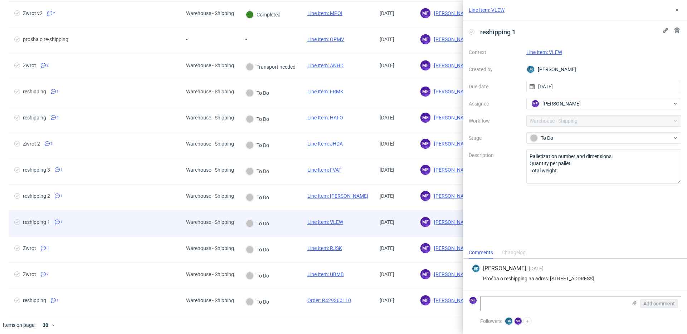
scroll to position [72, 0]
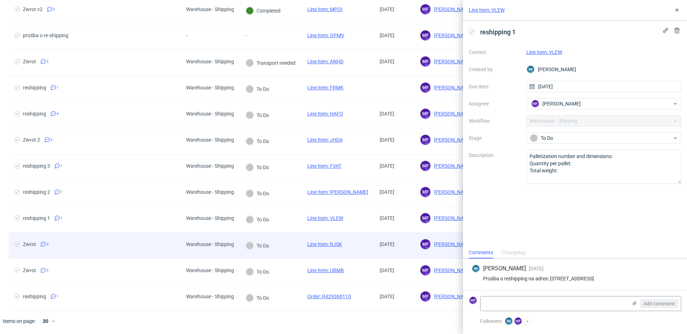
click at [289, 237] on div "To Do" at bounding box center [271, 246] width 62 height 26
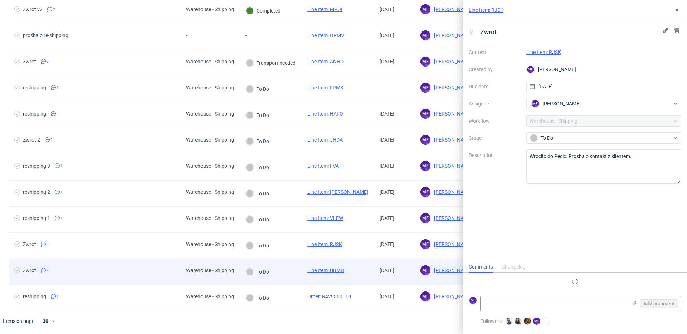
scroll to position [24, 0]
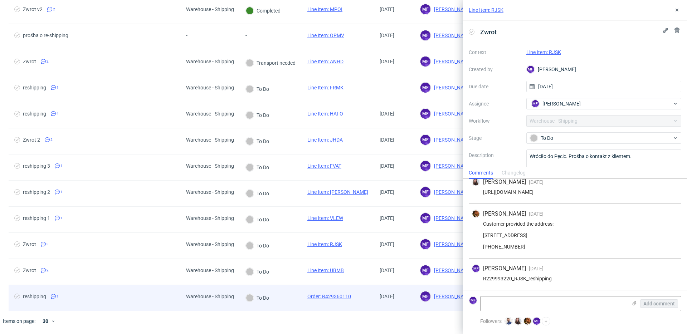
click at [292, 292] on div "To Do" at bounding box center [271, 298] width 62 height 26
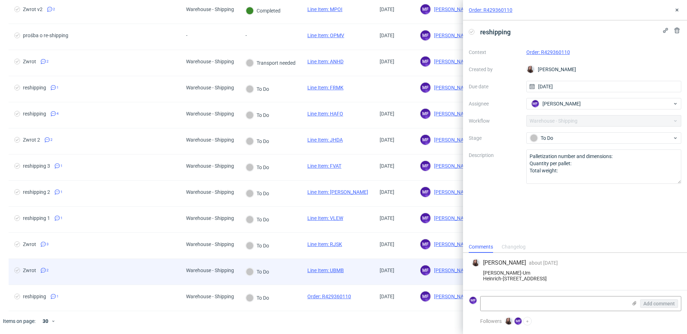
click at [290, 276] on div "To Do" at bounding box center [271, 272] width 62 height 26
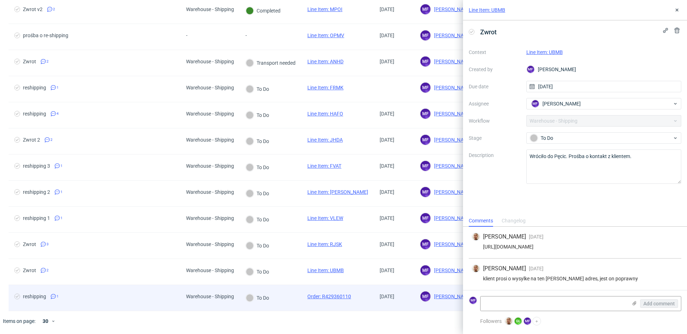
scroll to position [70, 0]
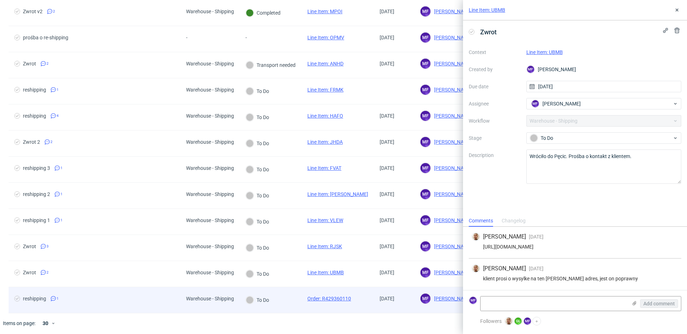
click at [288, 299] on div "To Do" at bounding box center [271, 300] width 62 height 26
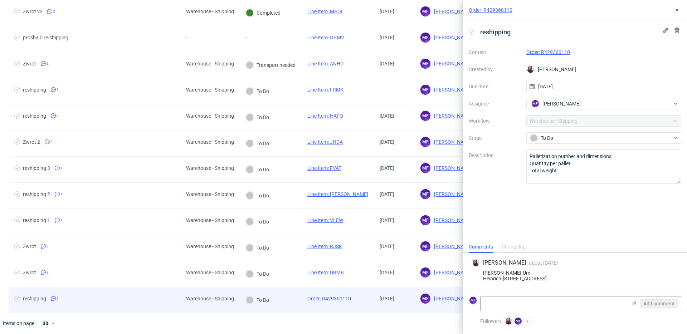
scroll to position [68, 0]
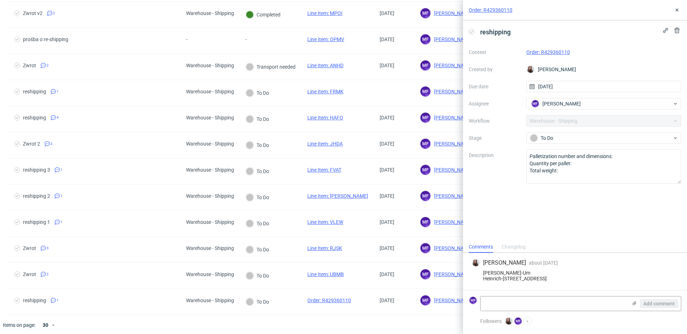
drag, startPoint x: 578, startPoint y: 52, endPoint x: 589, endPoint y: 57, distance: 12.2
click at [589, 57] on div "Context Order: R429360110 Created by Sandra Beśka Due date 09/09/2025 Assignee …" at bounding box center [575, 115] width 213 height 137
